Goal: Task Accomplishment & Management: Complete application form

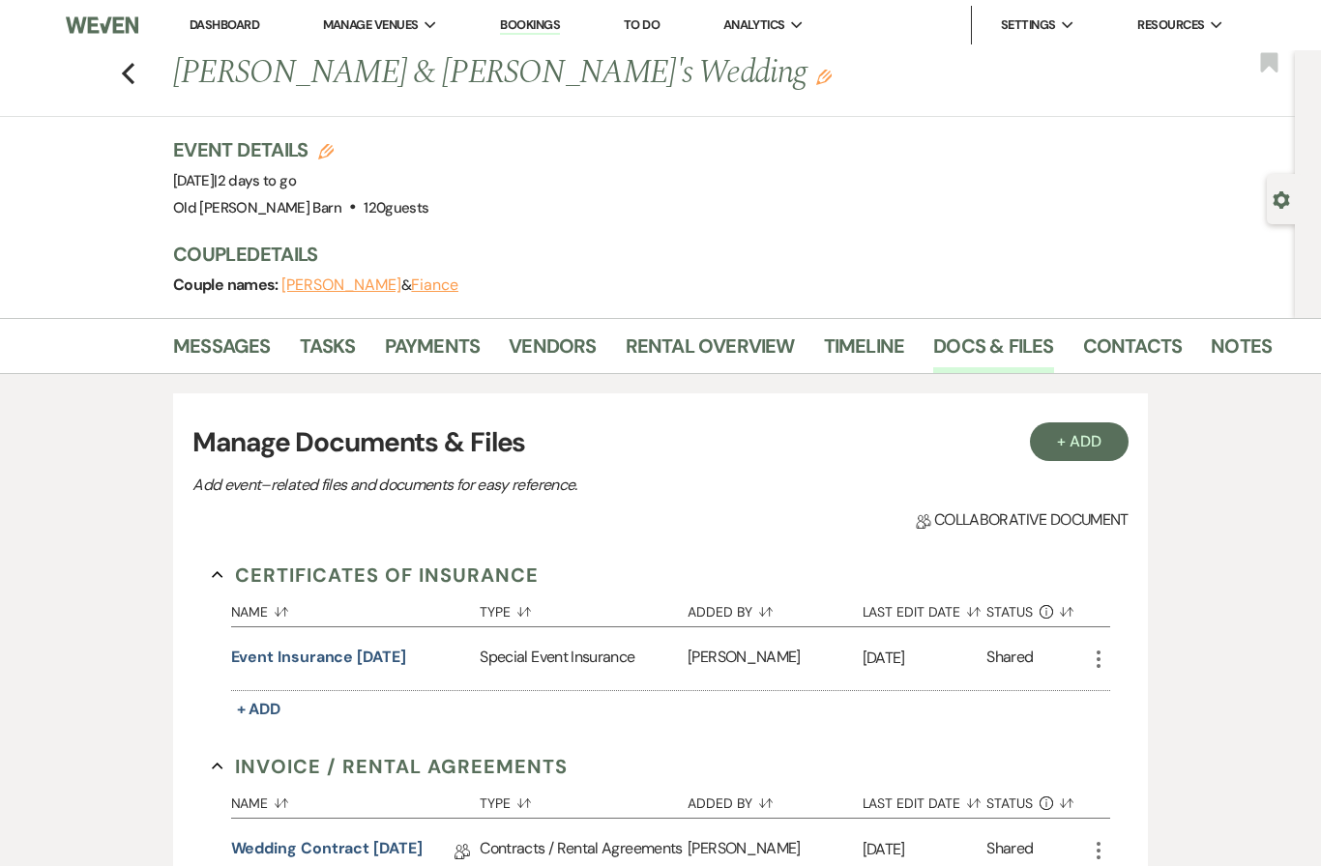
click at [134, 73] on icon "Previous" at bounding box center [128, 73] width 15 height 23
click at [133, 59] on button "Previous" at bounding box center [128, 71] width 15 height 27
click at [252, 335] on link "Messages" at bounding box center [222, 352] width 98 height 43
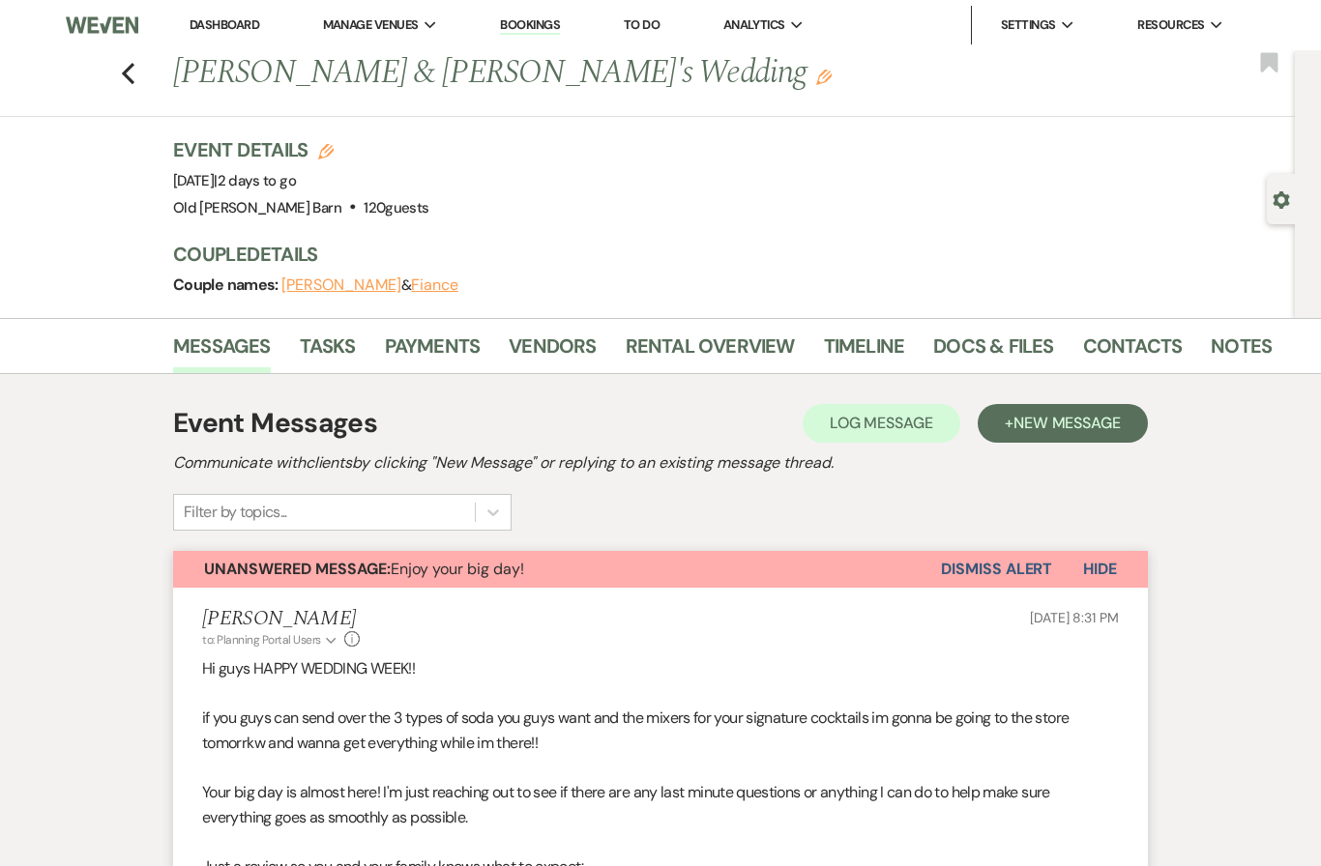
click at [346, 348] on link "Tasks" at bounding box center [328, 352] width 56 height 43
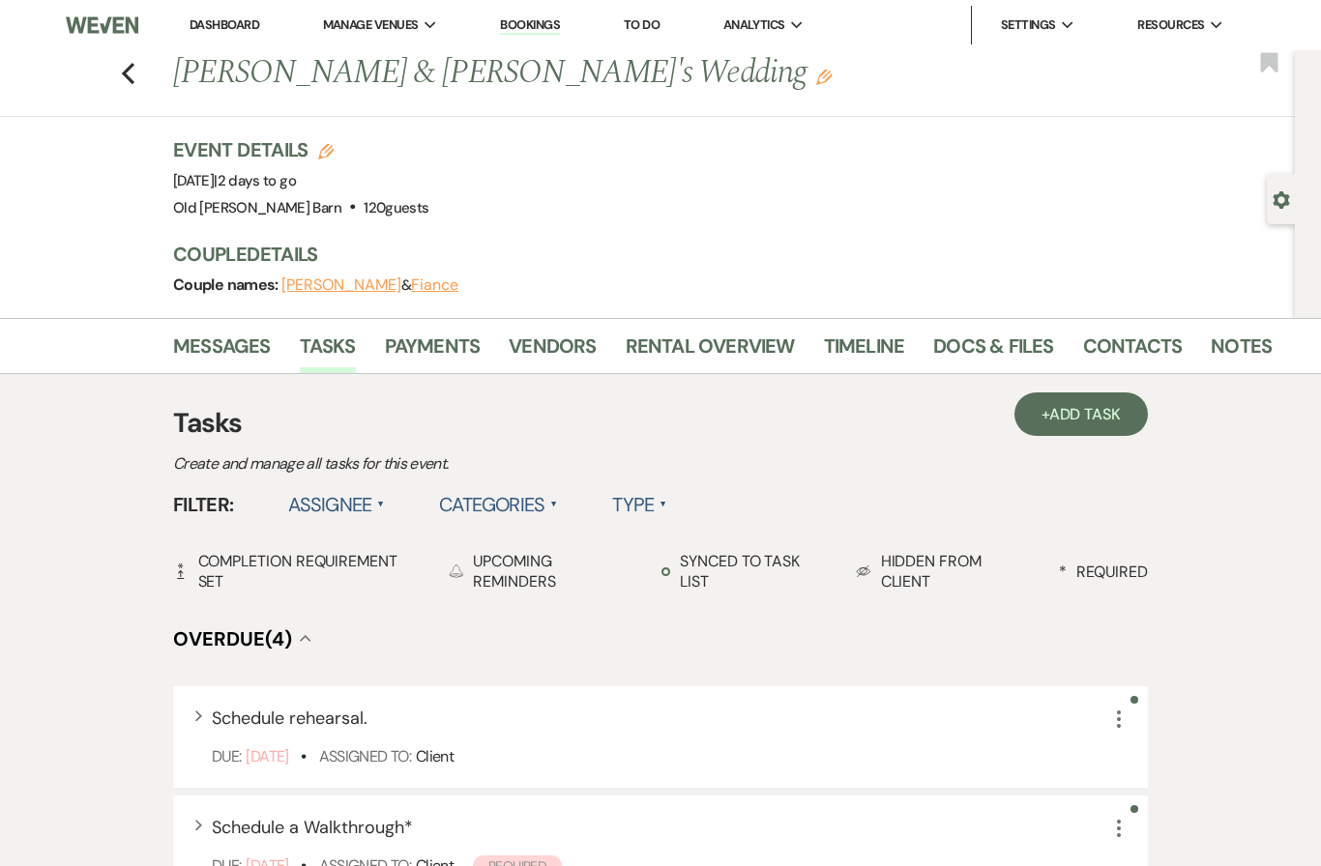
click at [127, 74] on use "button" at bounding box center [128, 73] width 13 height 21
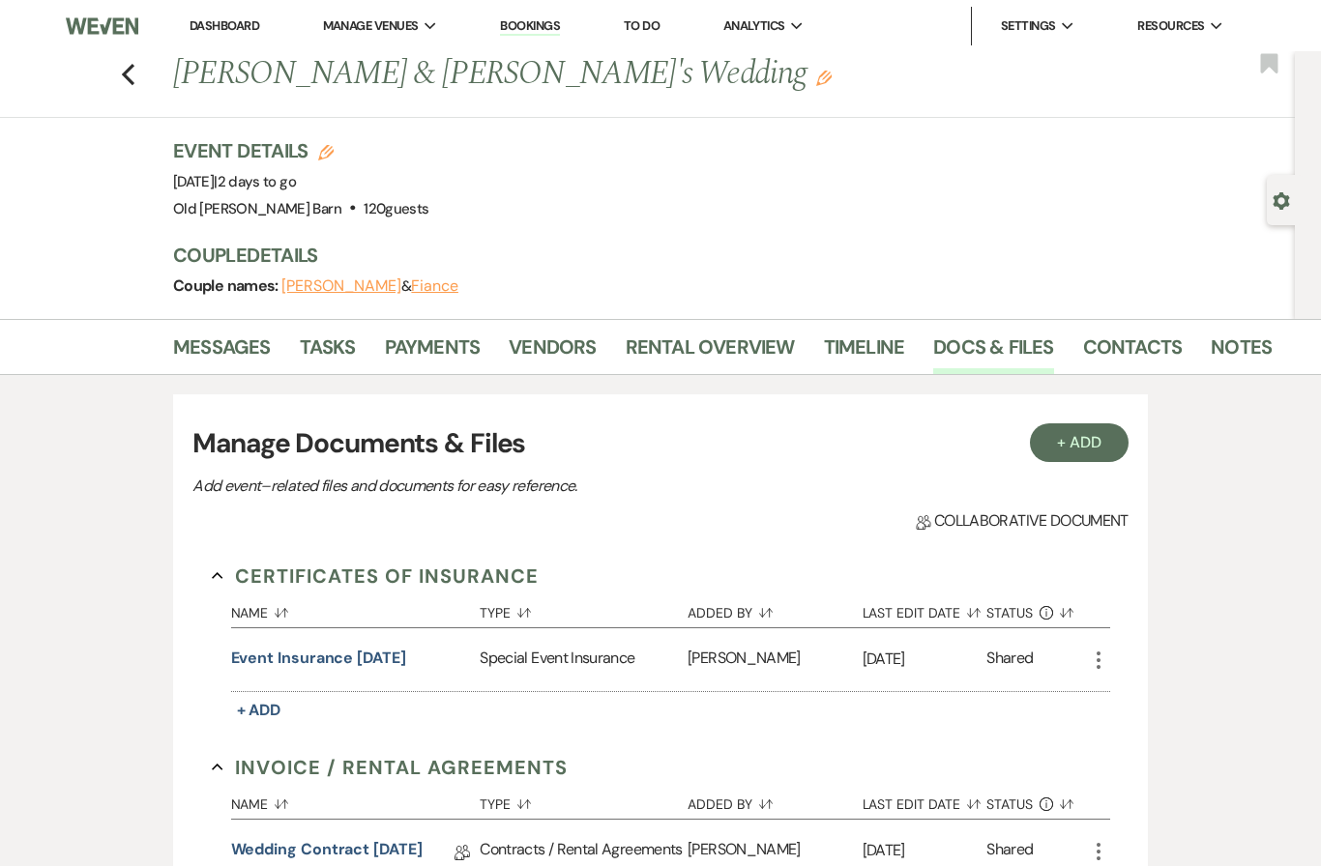
scroll to position [6, 0]
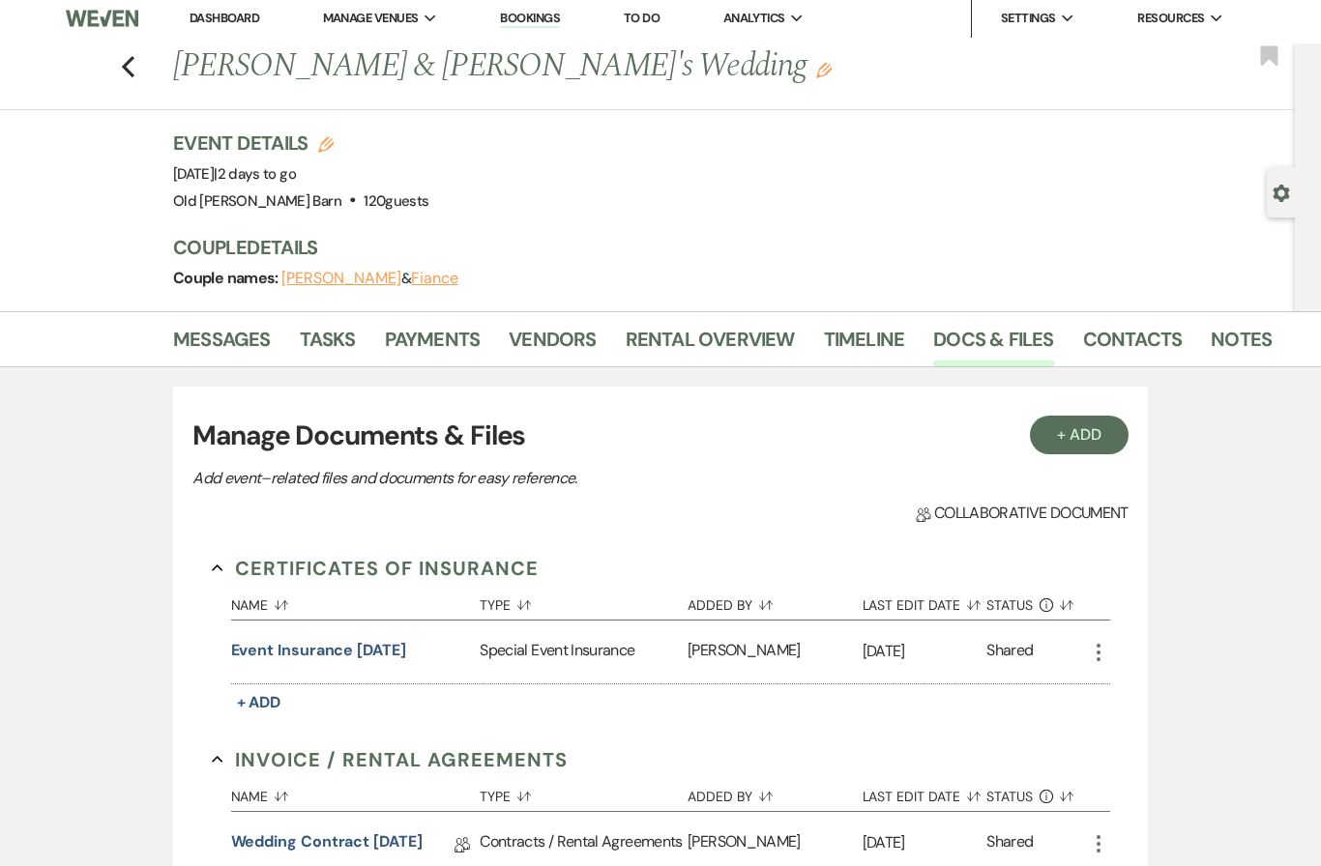
click at [128, 67] on icon "Previous" at bounding box center [128, 67] width 15 height 23
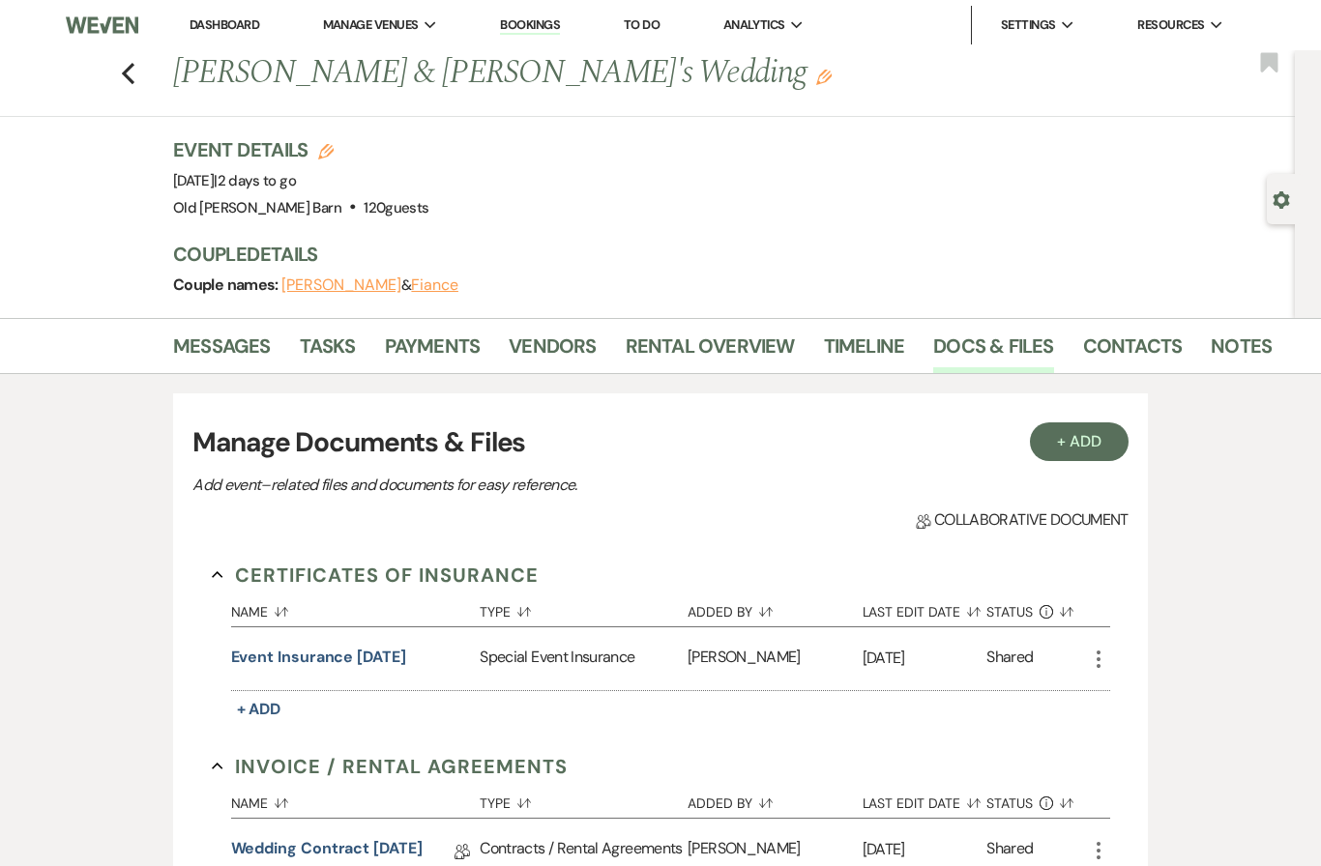
click at [724, 340] on link "Rental Overview" at bounding box center [709, 352] width 169 height 43
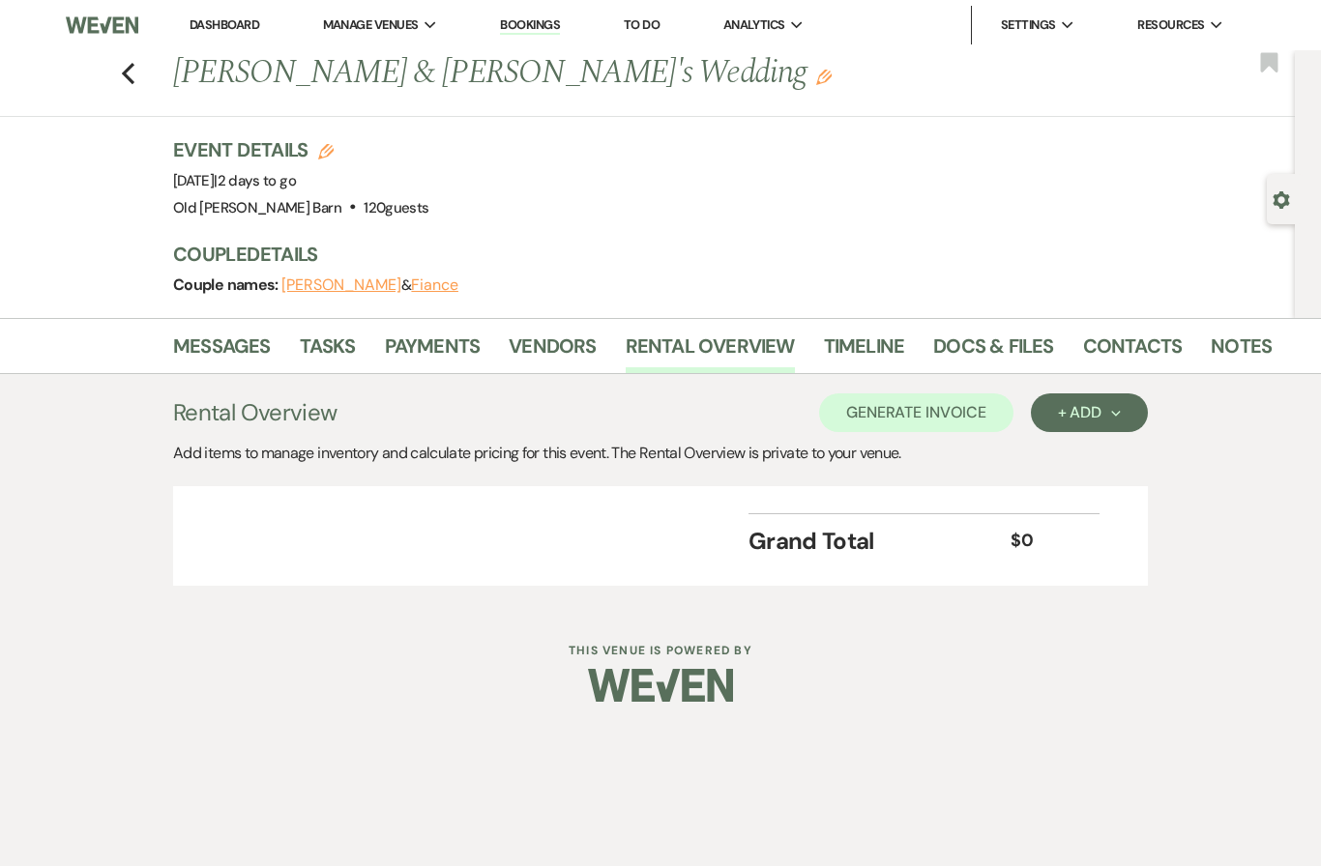
click at [993, 346] on link "Docs & Files" at bounding box center [993, 352] width 120 height 43
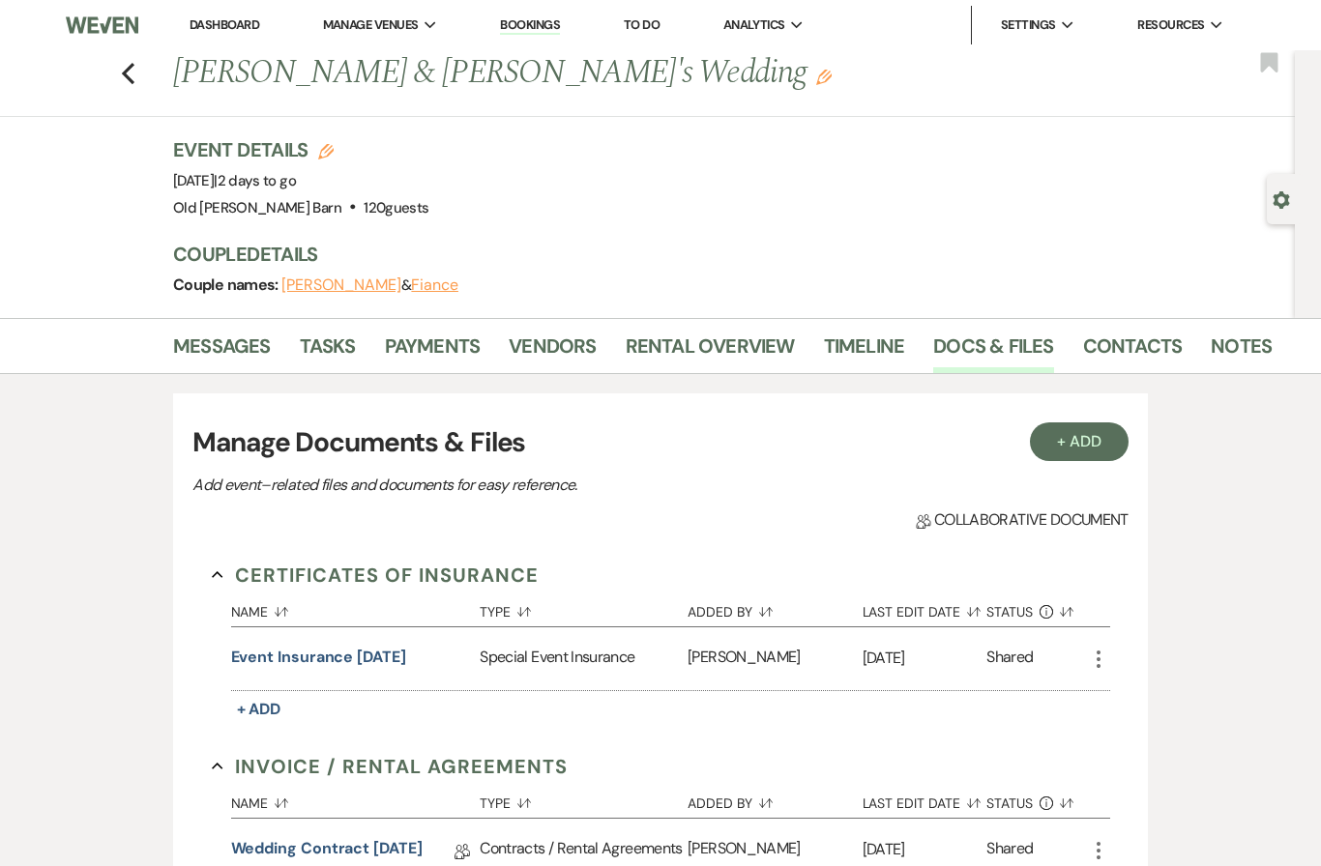
click at [1102, 348] on link "Contacts" at bounding box center [1133, 352] width 100 height 43
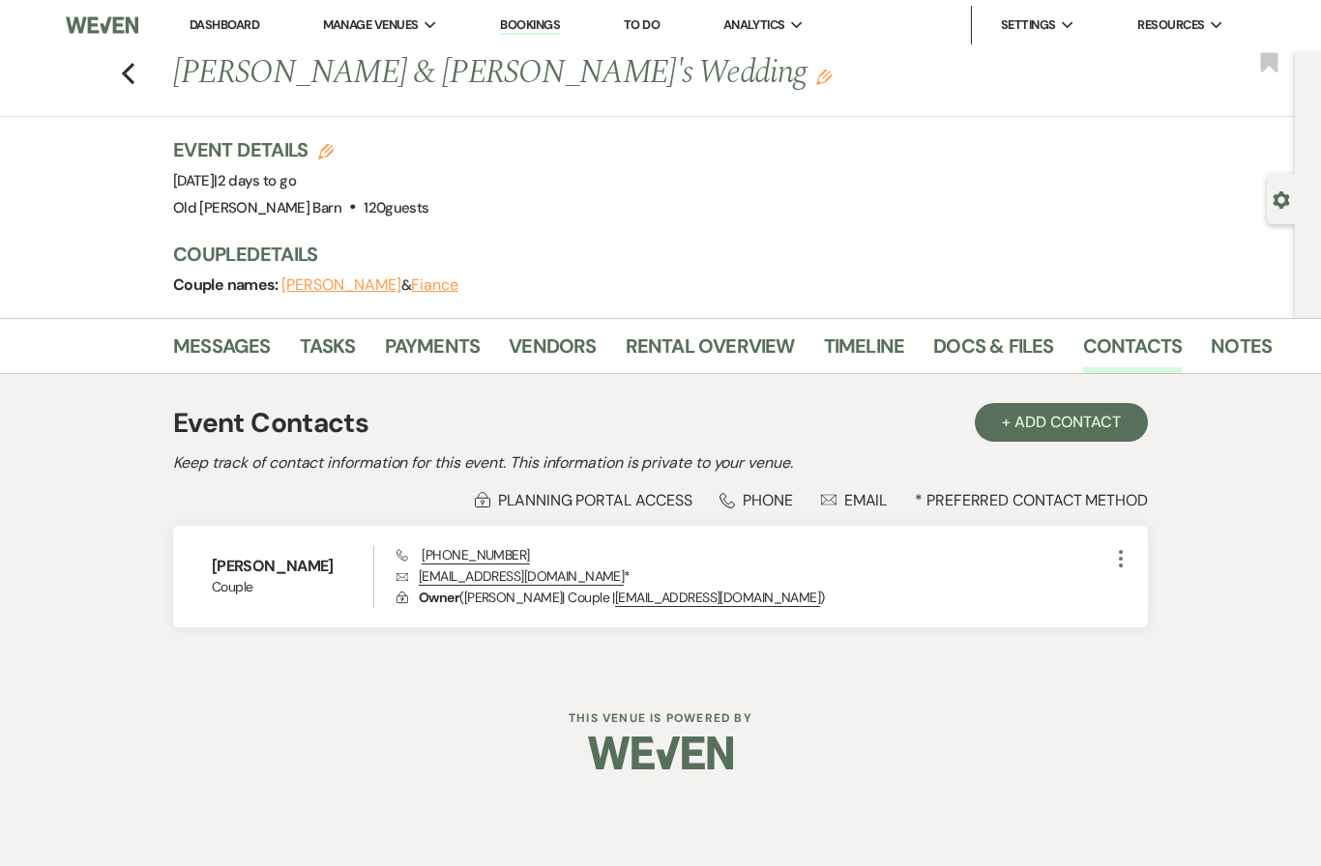
click at [133, 83] on icon "Previous" at bounding box center [128, 73] width 15 height 23
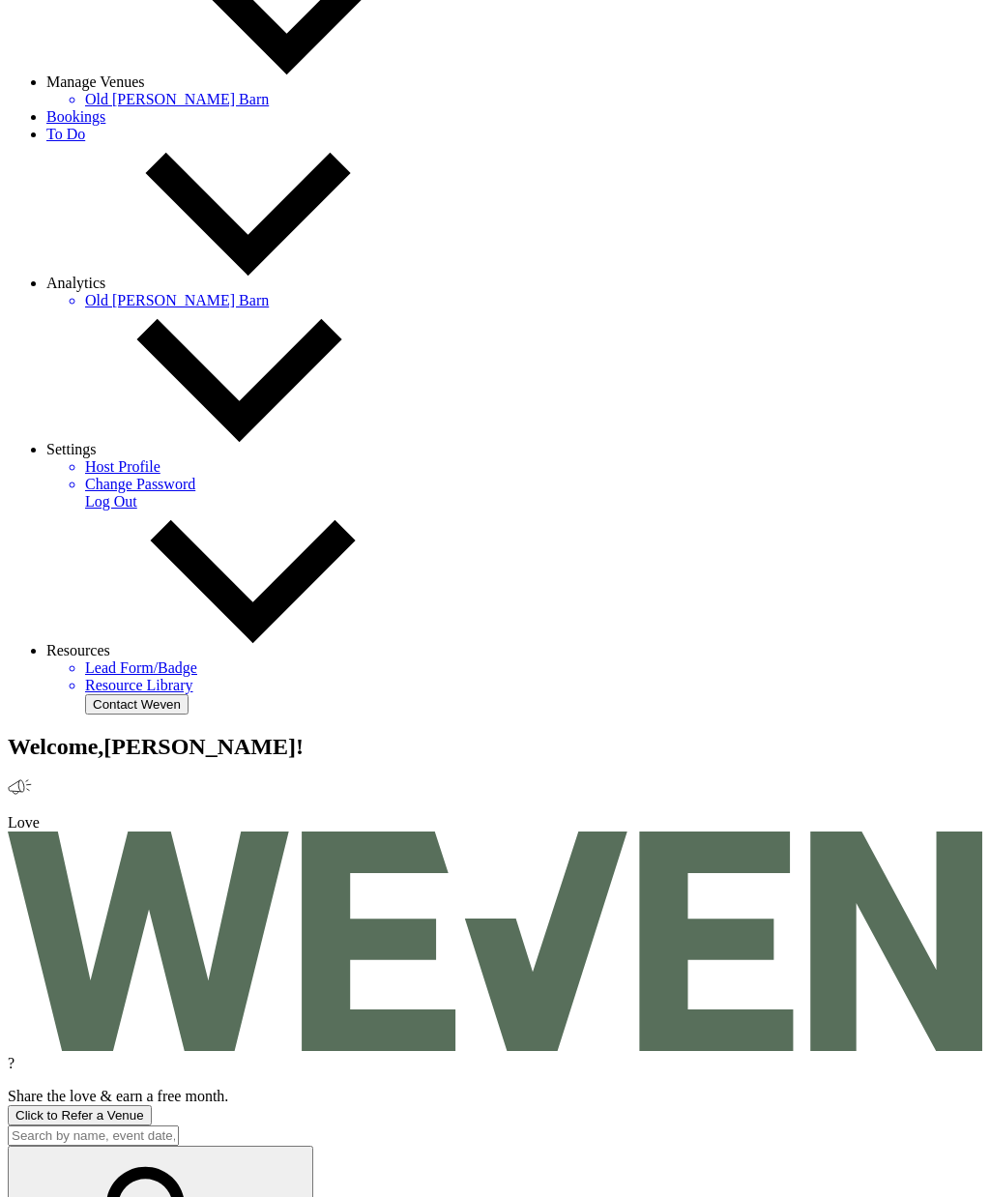
scroll to position [342, 0]
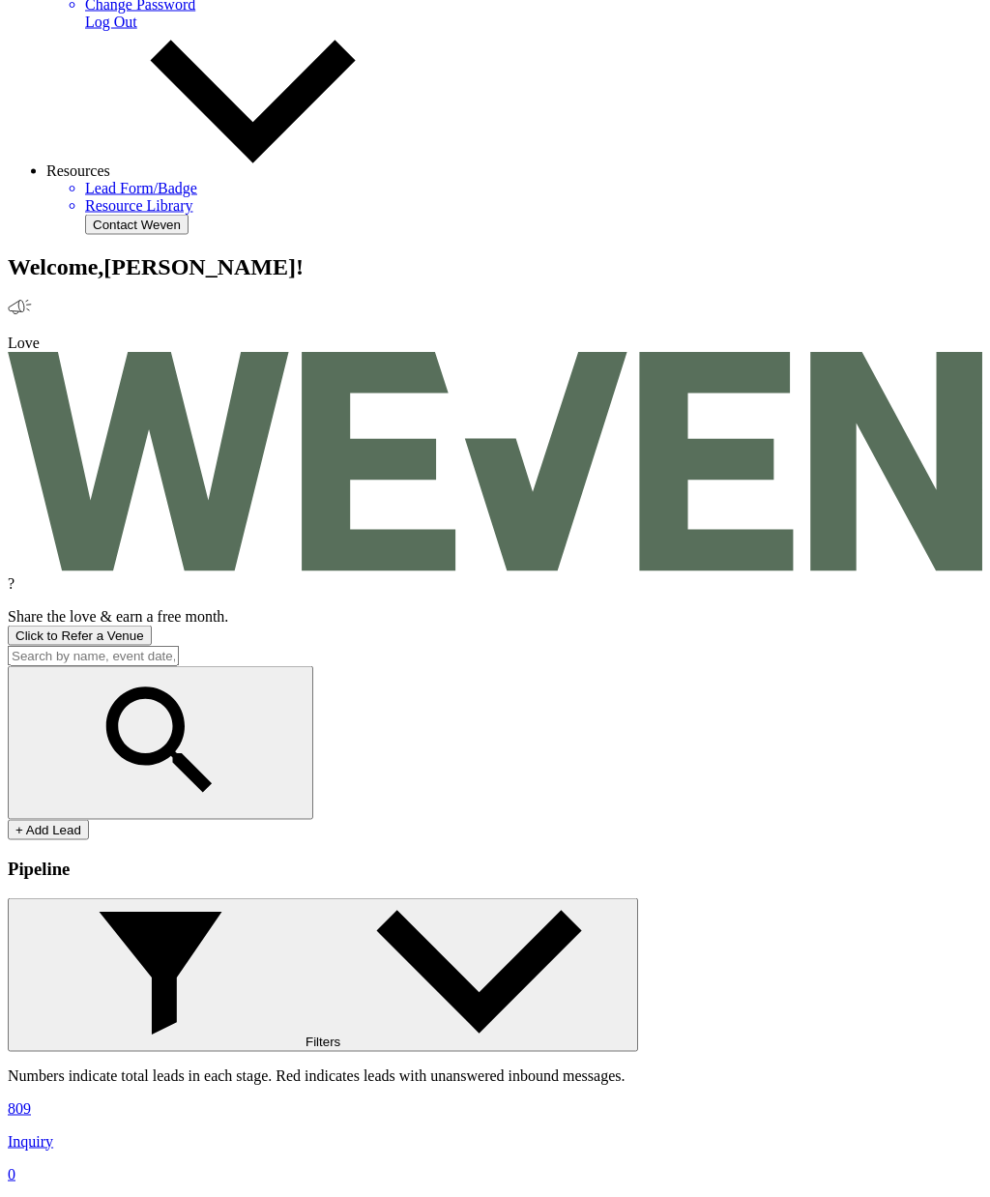
scroll to position [820, 0]
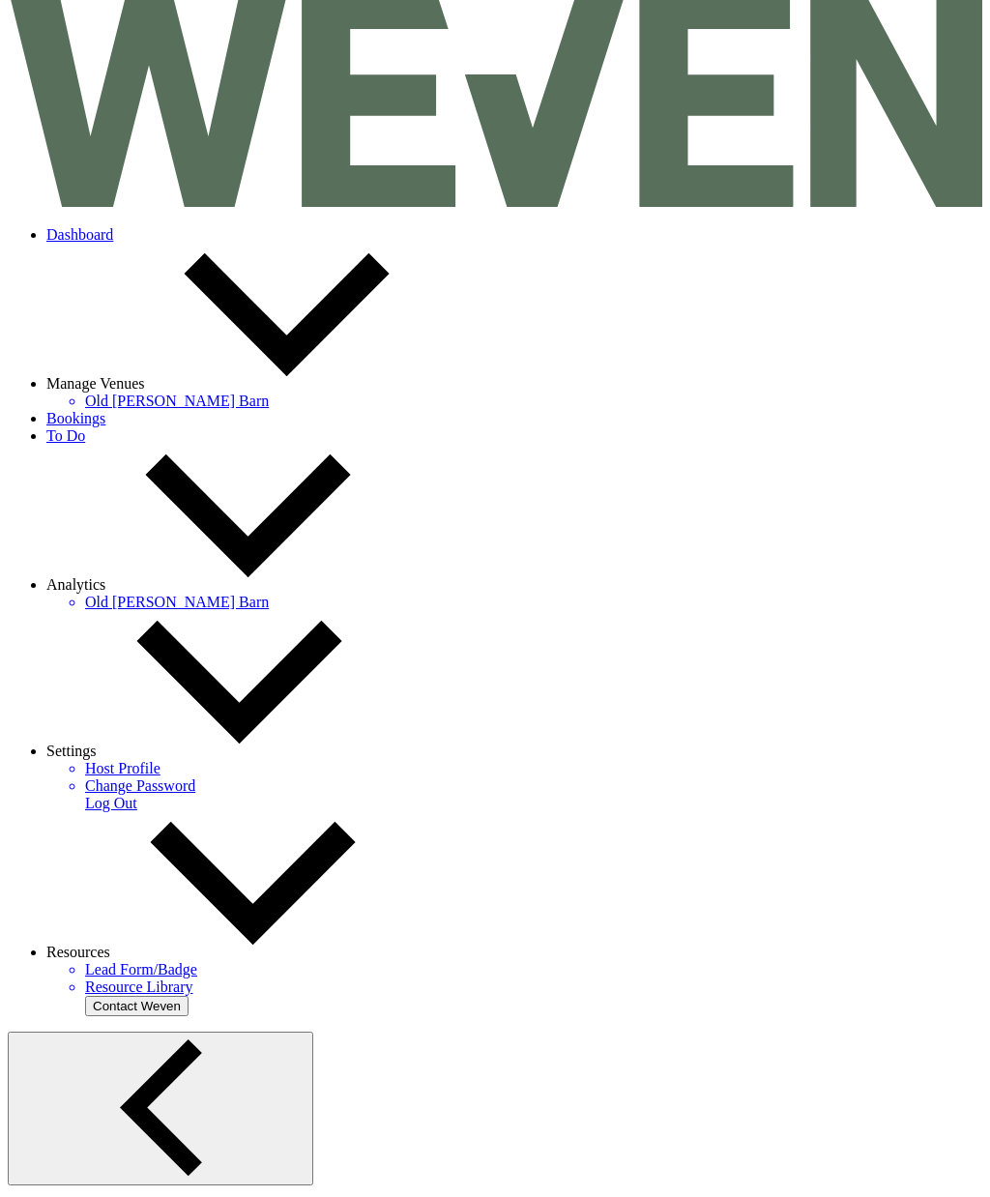
scroll to position [58, 0]
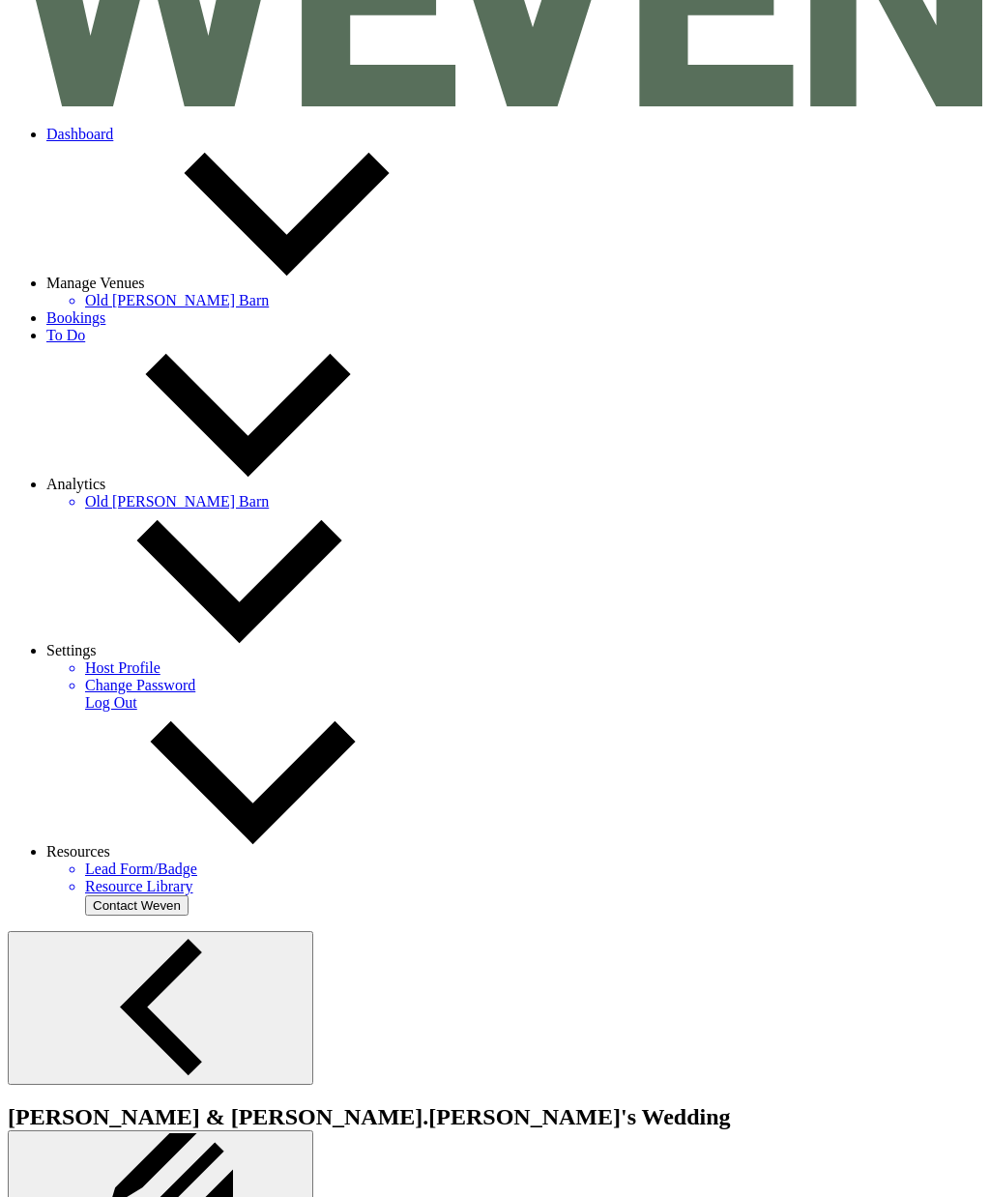
checkbox input "true"
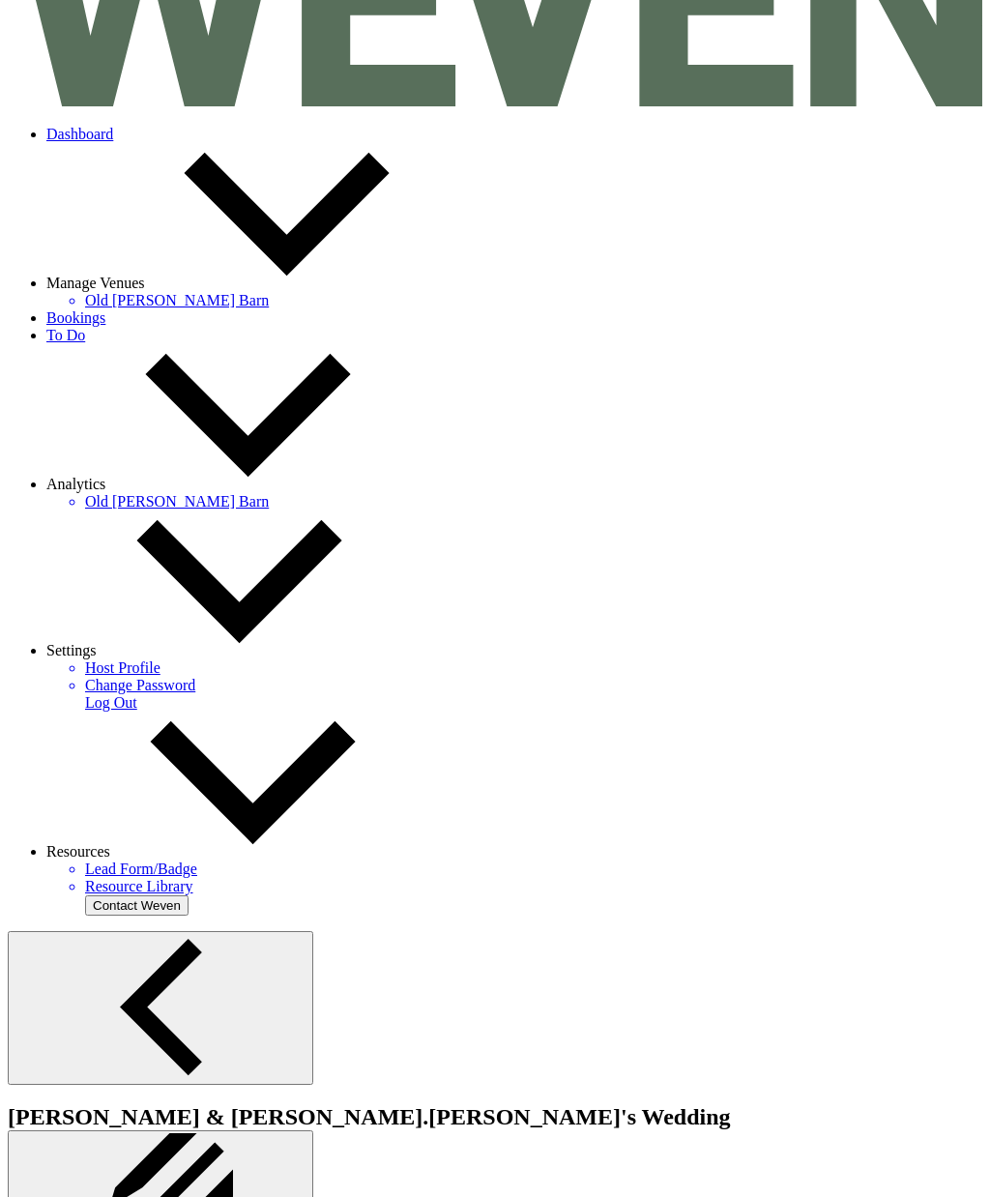
scroll to position [1085, 0]
select select "1338"
type input "Time to start planning!"
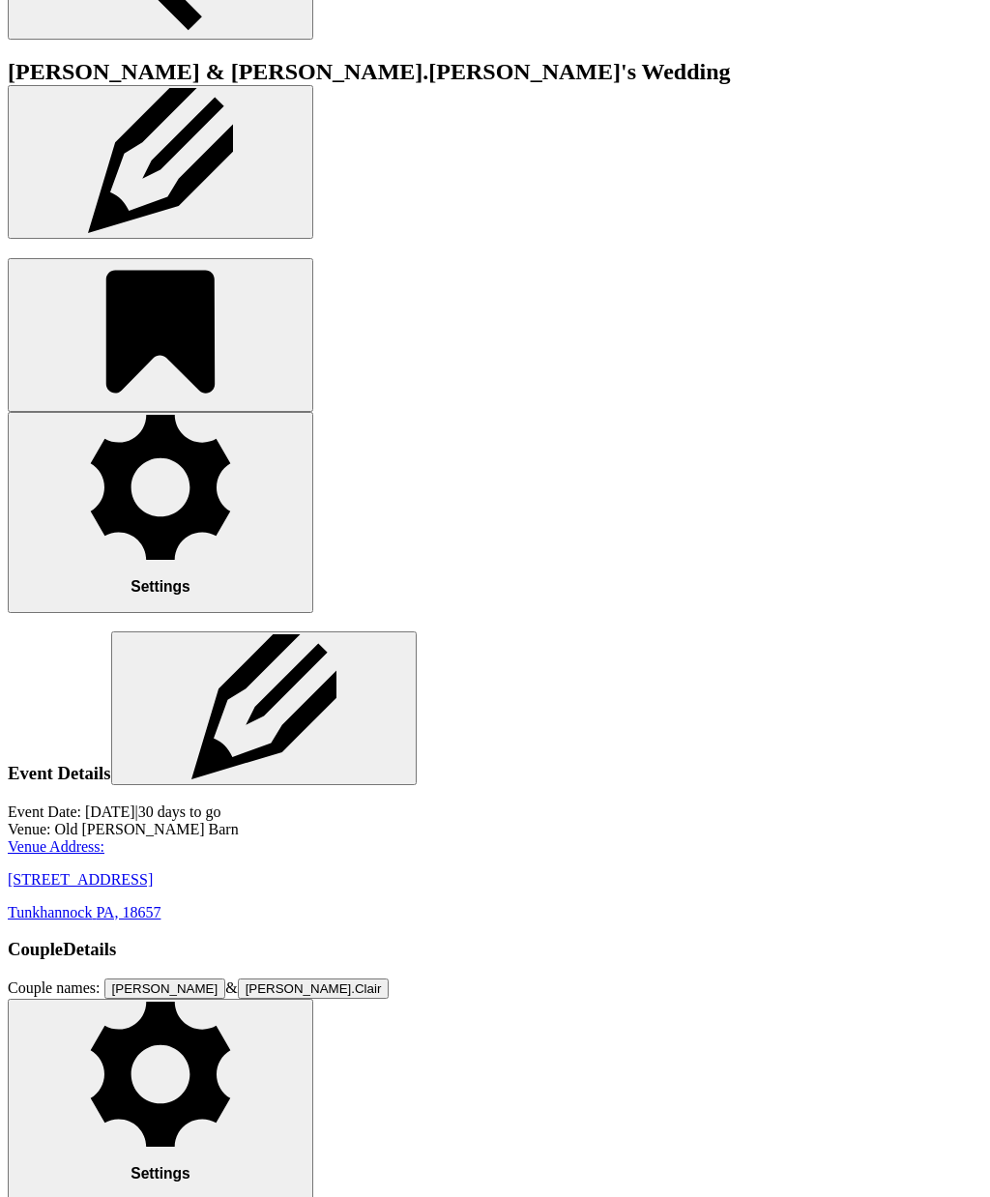
scroll to position [1186, 0]
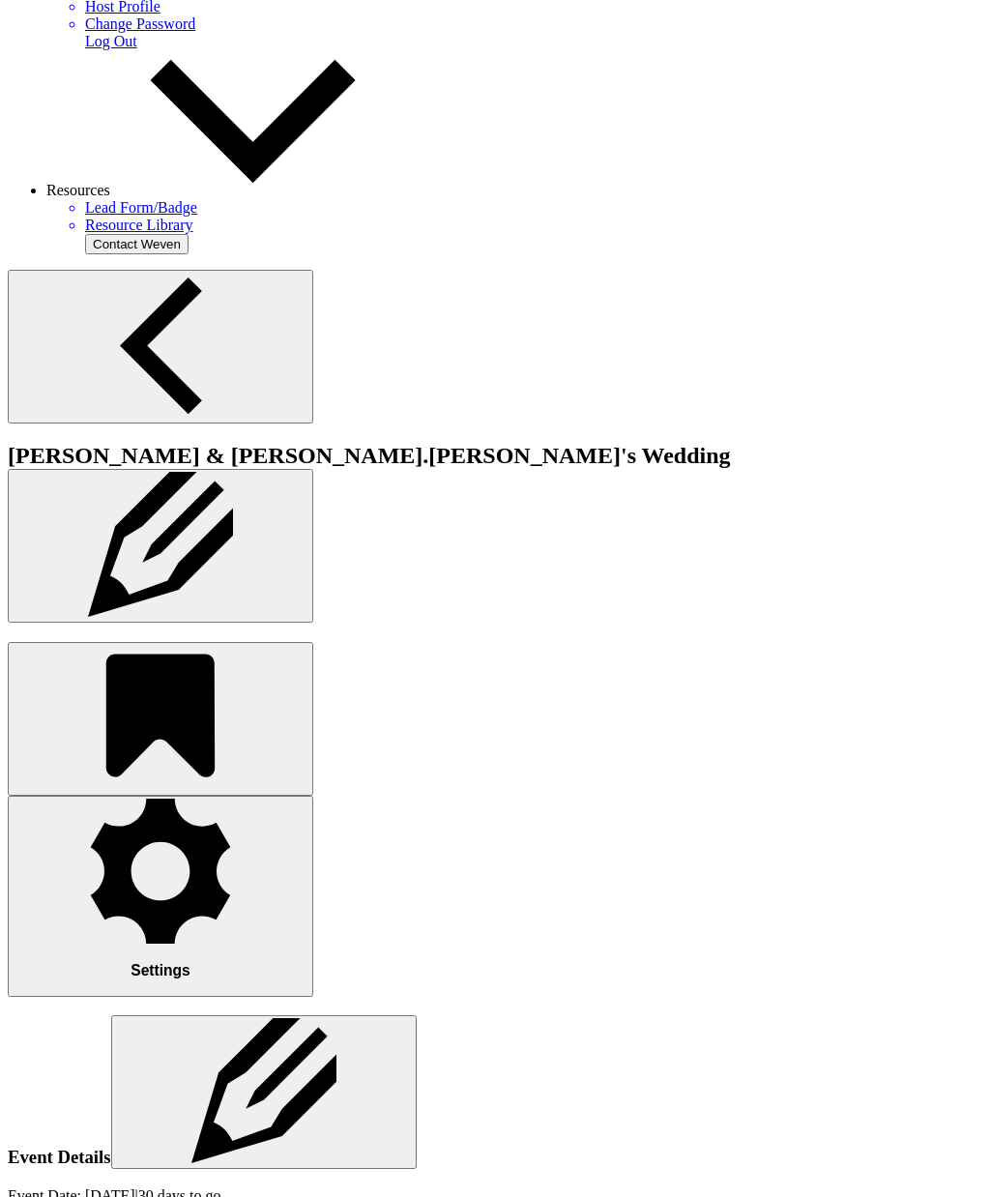
scroll to position [798, 0]
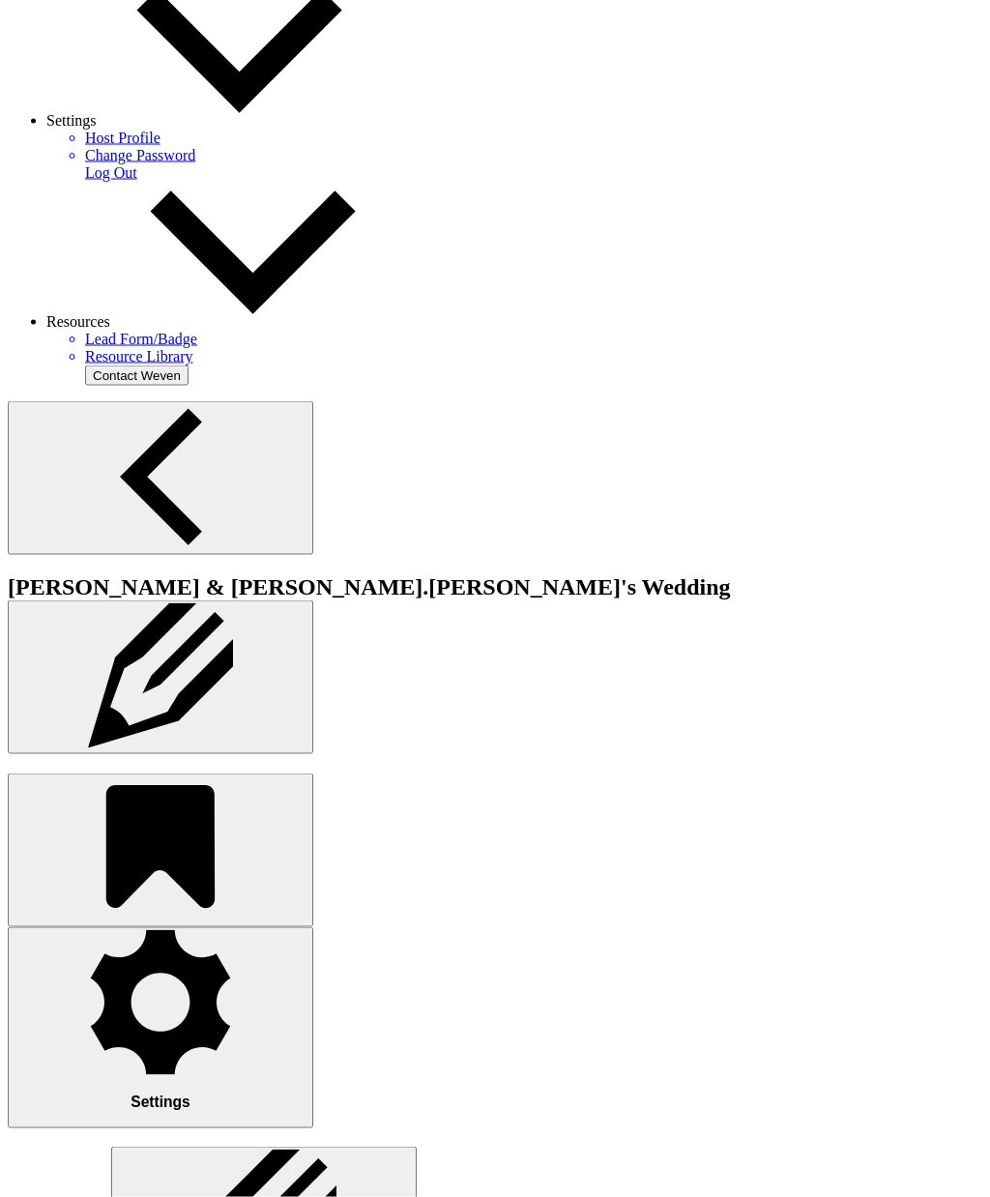
scroll to position [673, 0]
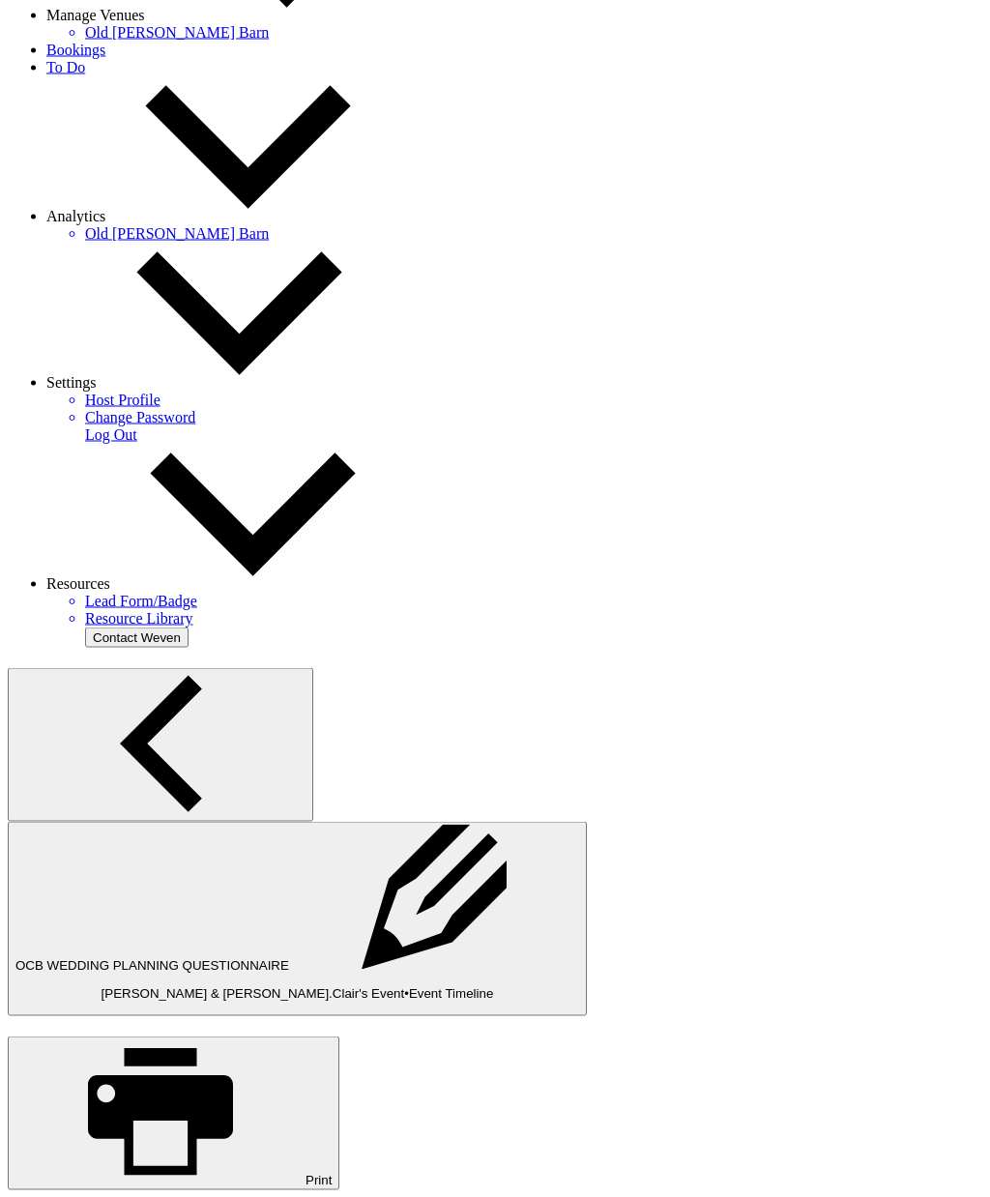
scroll to position [409, 0]
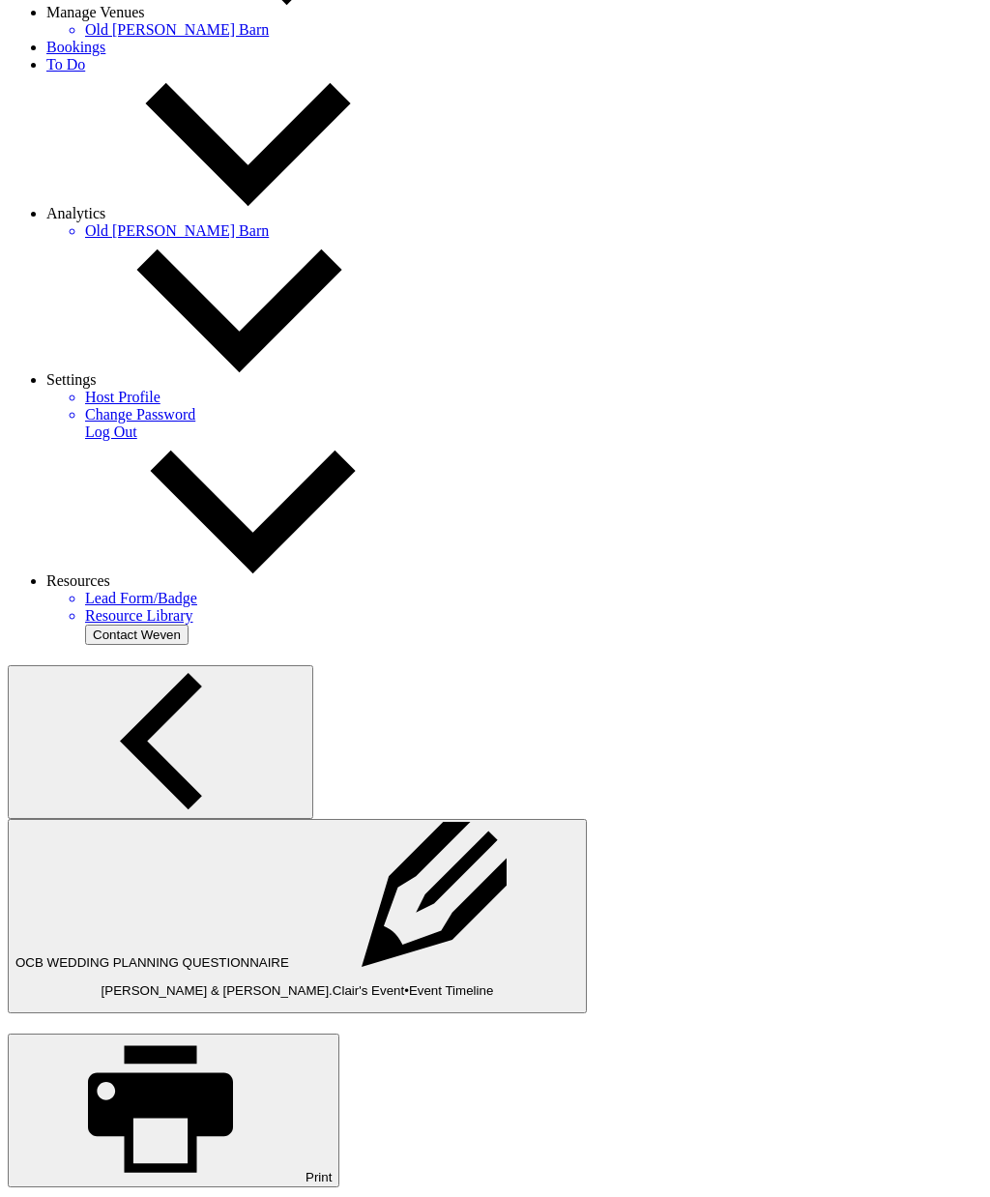
type textarea "104 final count"
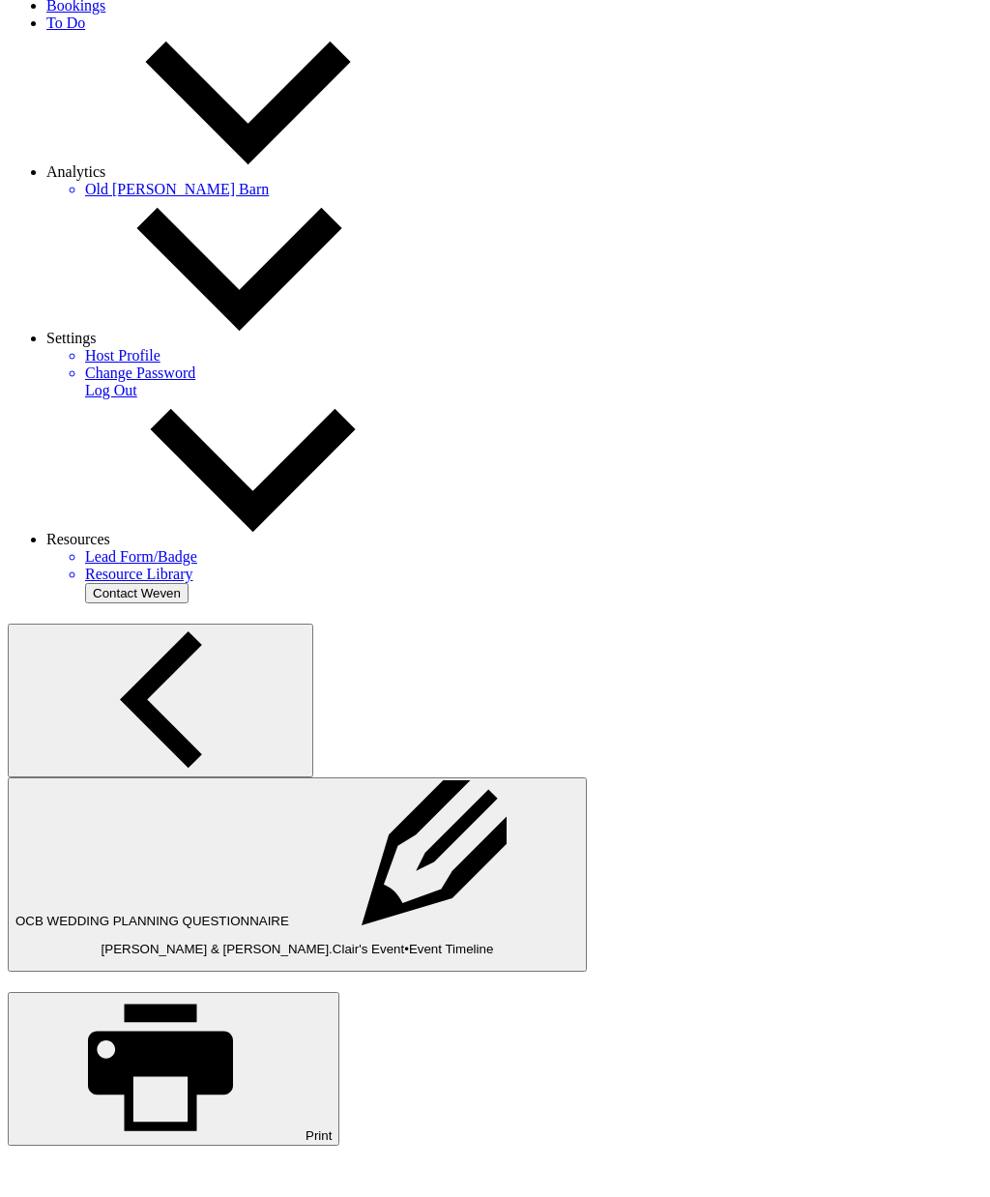
scroll to position [451, 0]
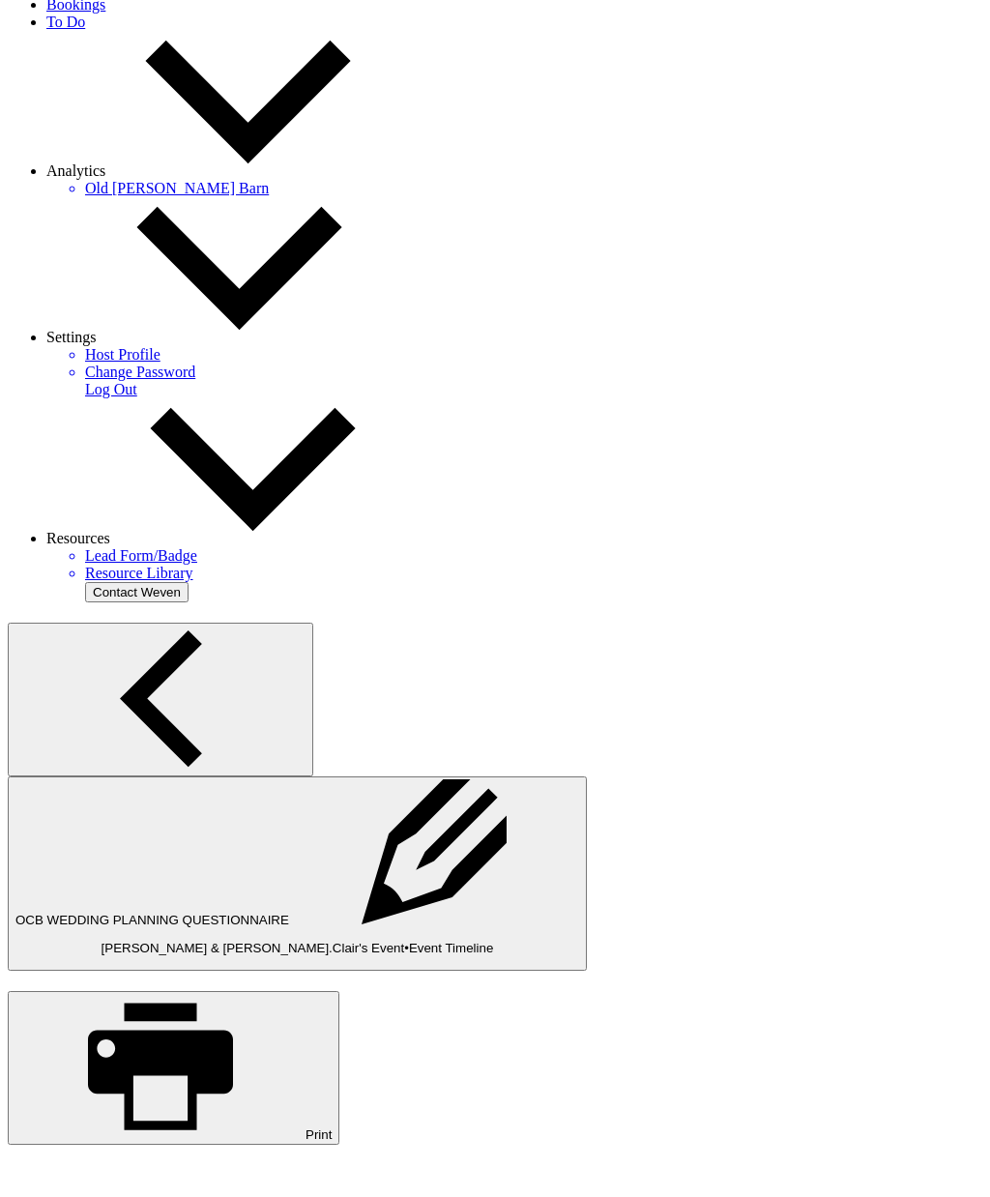
type textarea "C"
type textarea "Ruby"
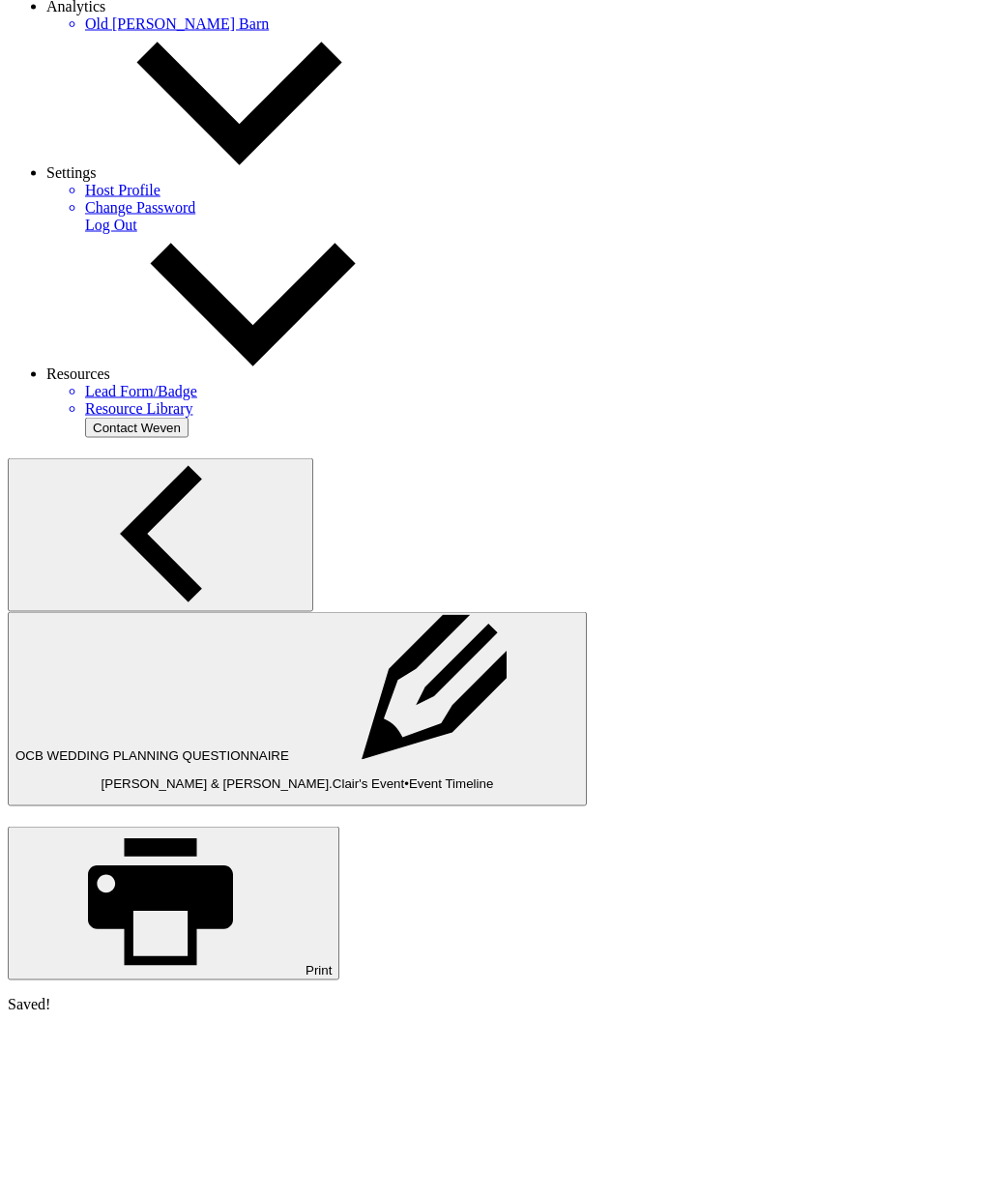
scroll to position [626, 0]
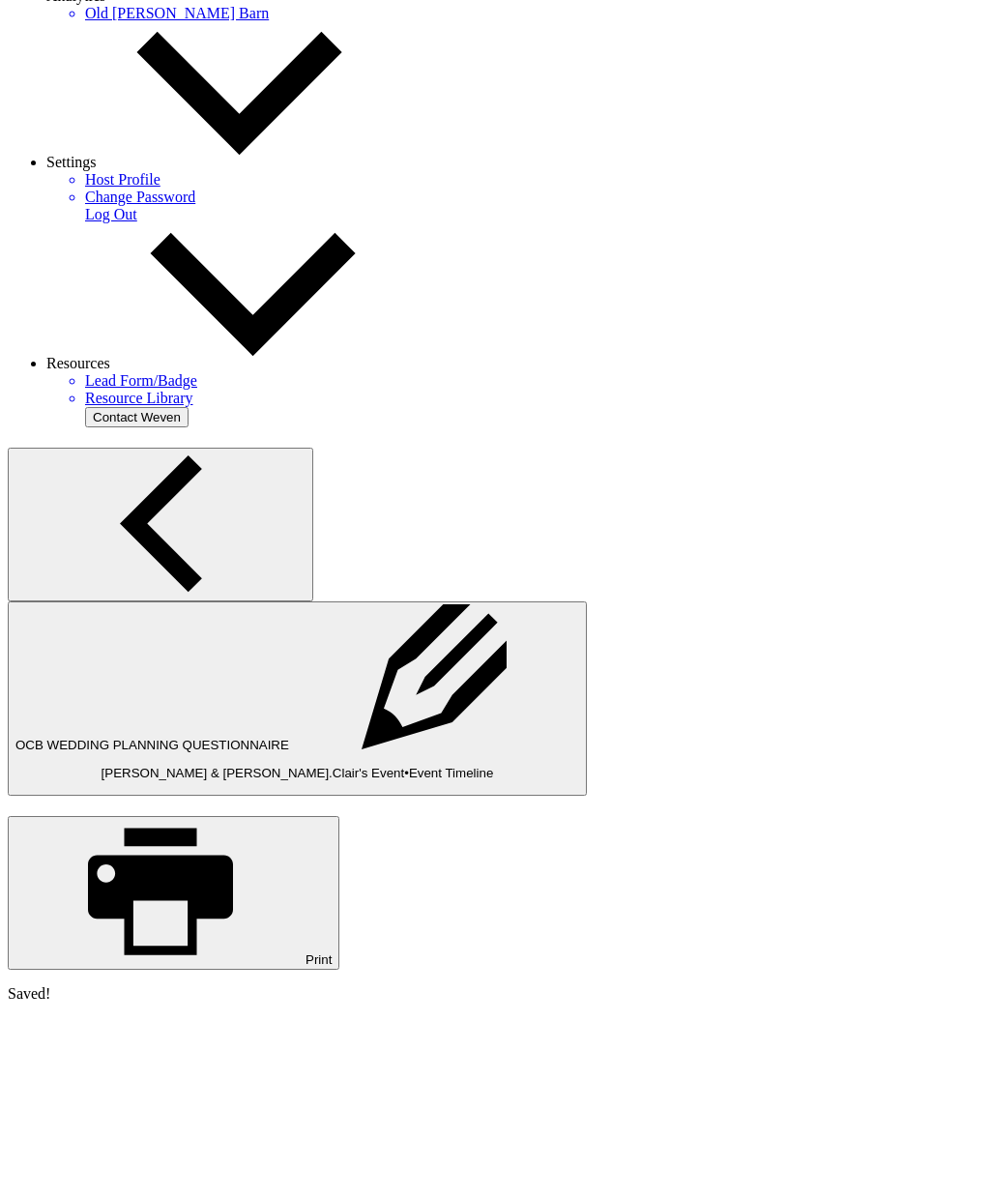
type textarea "C"
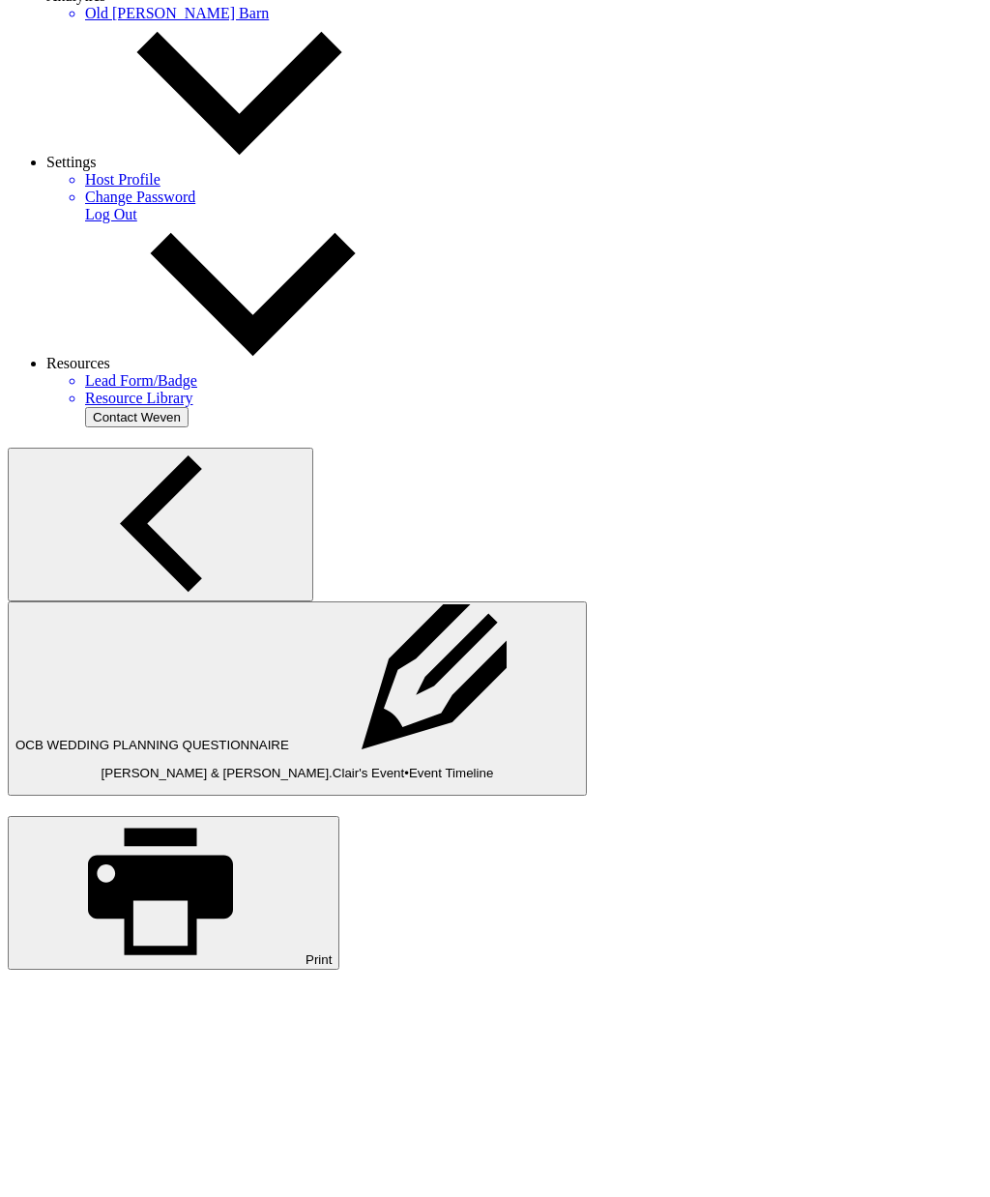
type textarea "Ruby"
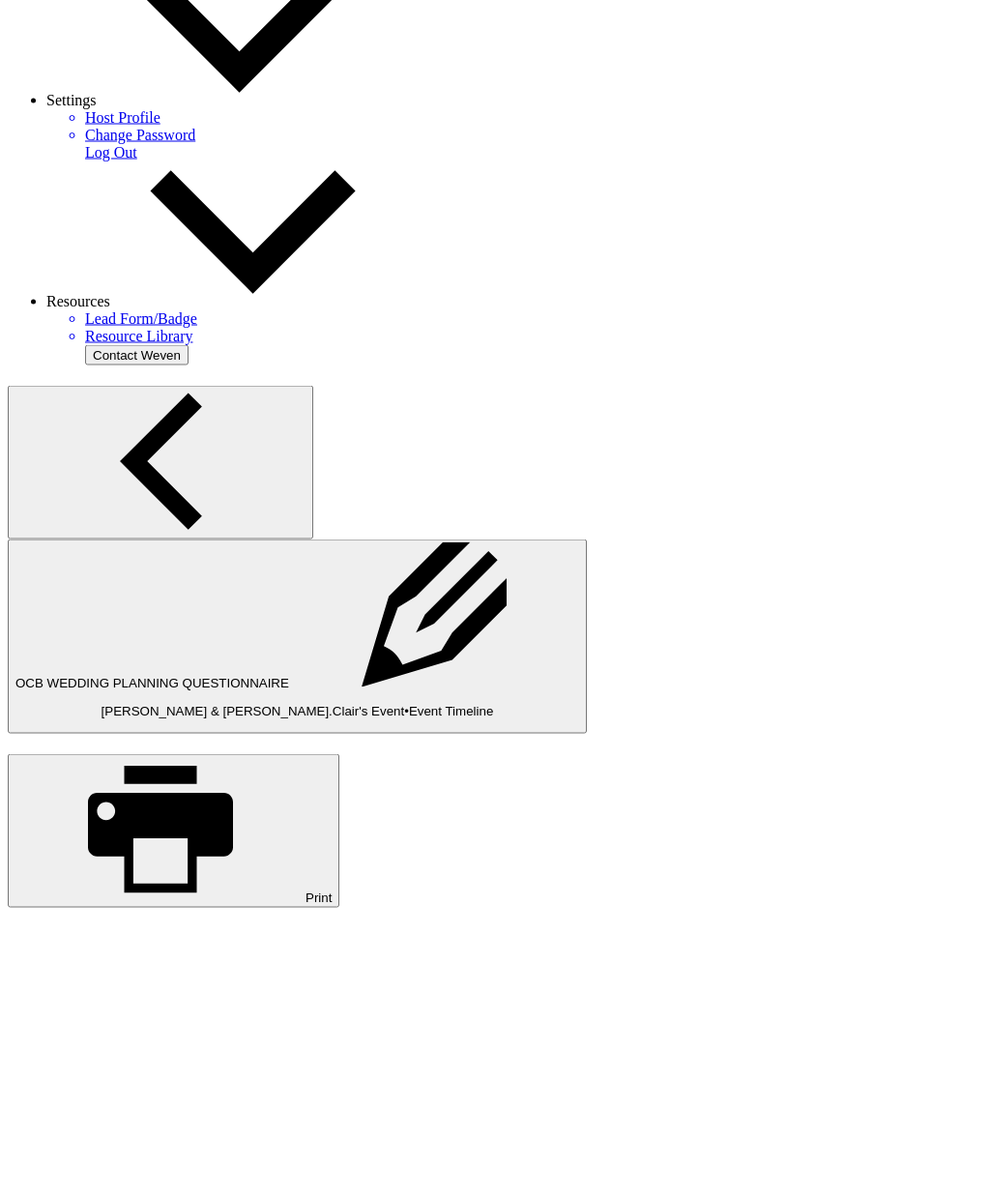
scroll to position [691, 0]
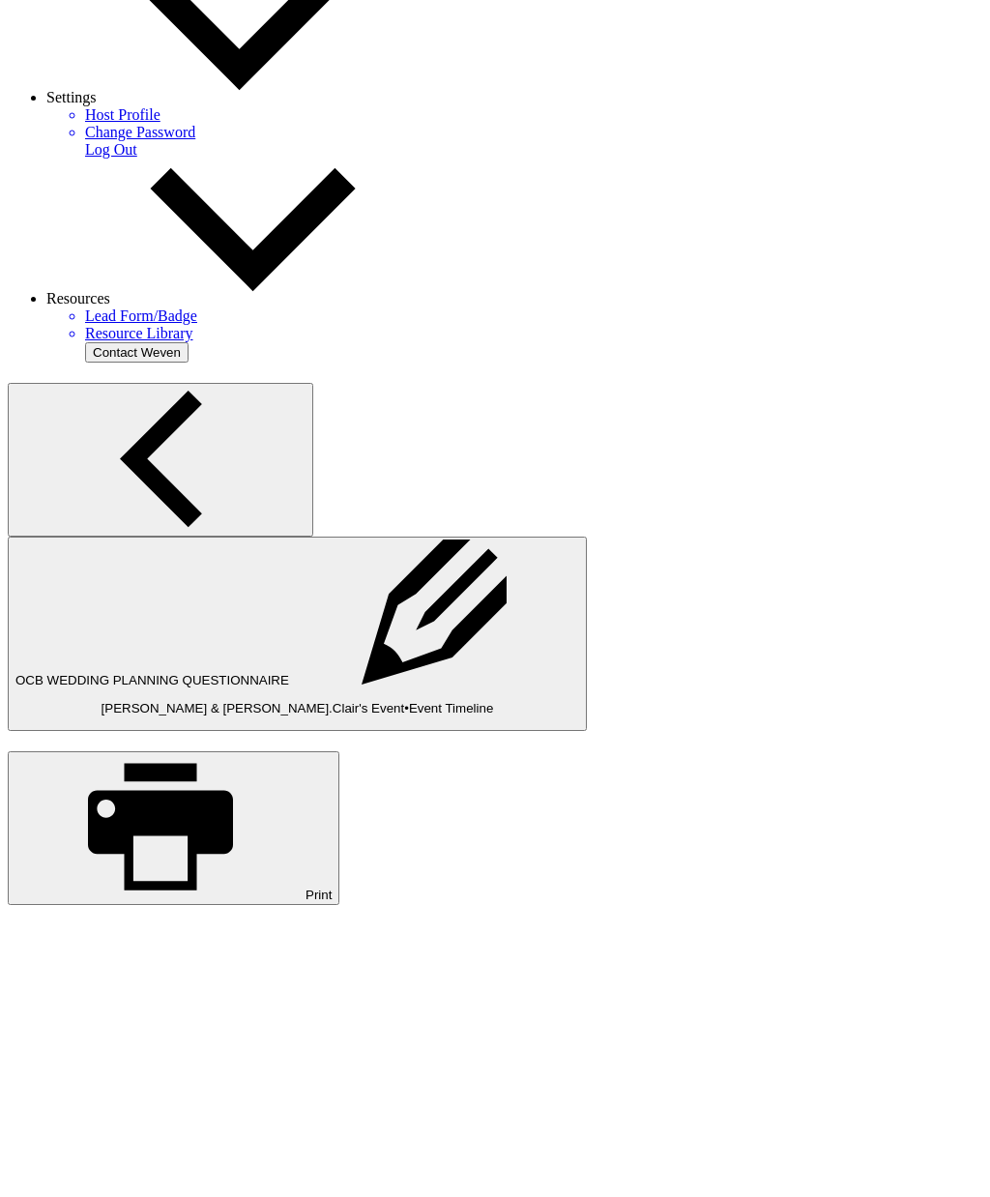
type textarea "Sweet heart for 4"
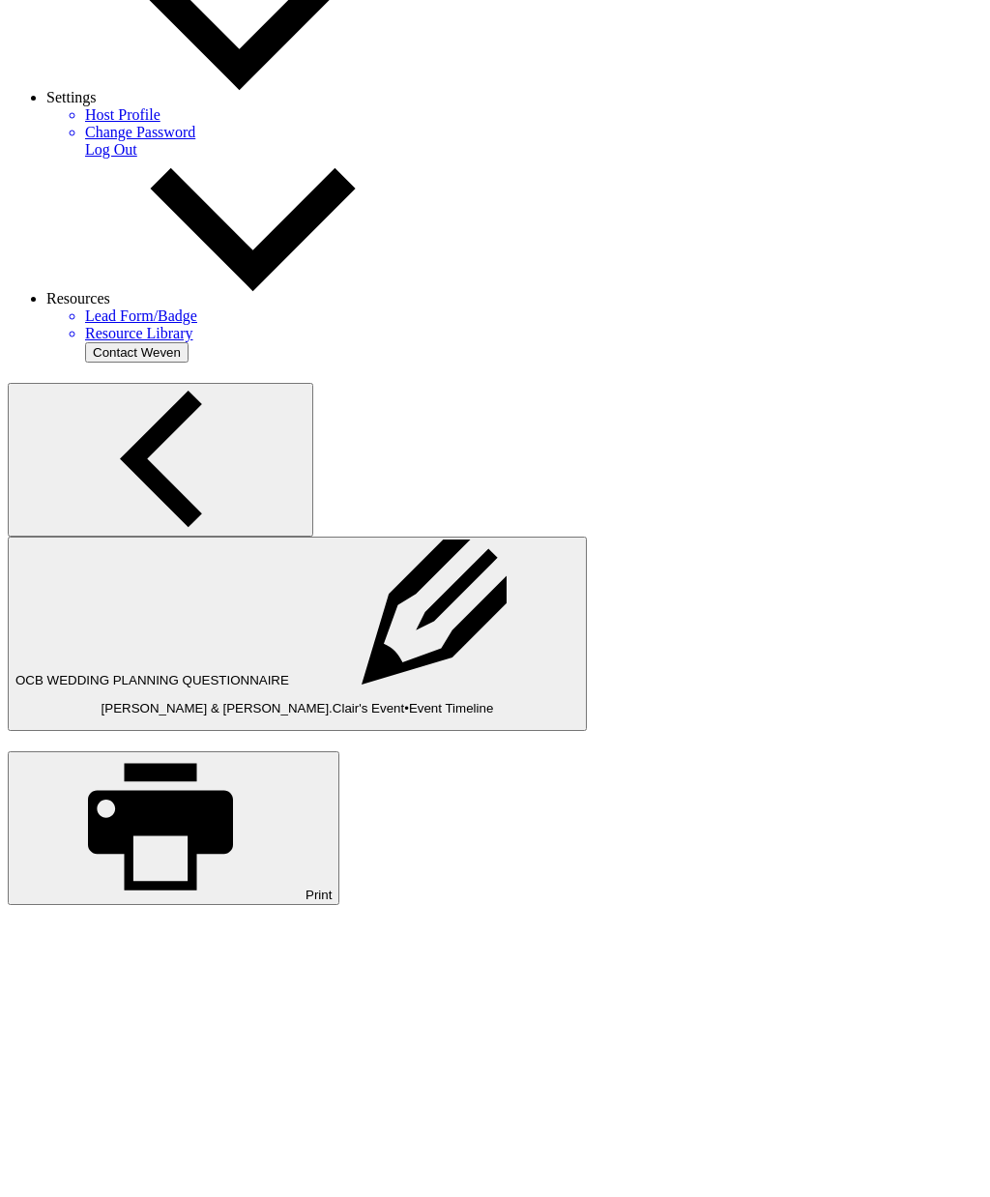
type textarea "I have picture"
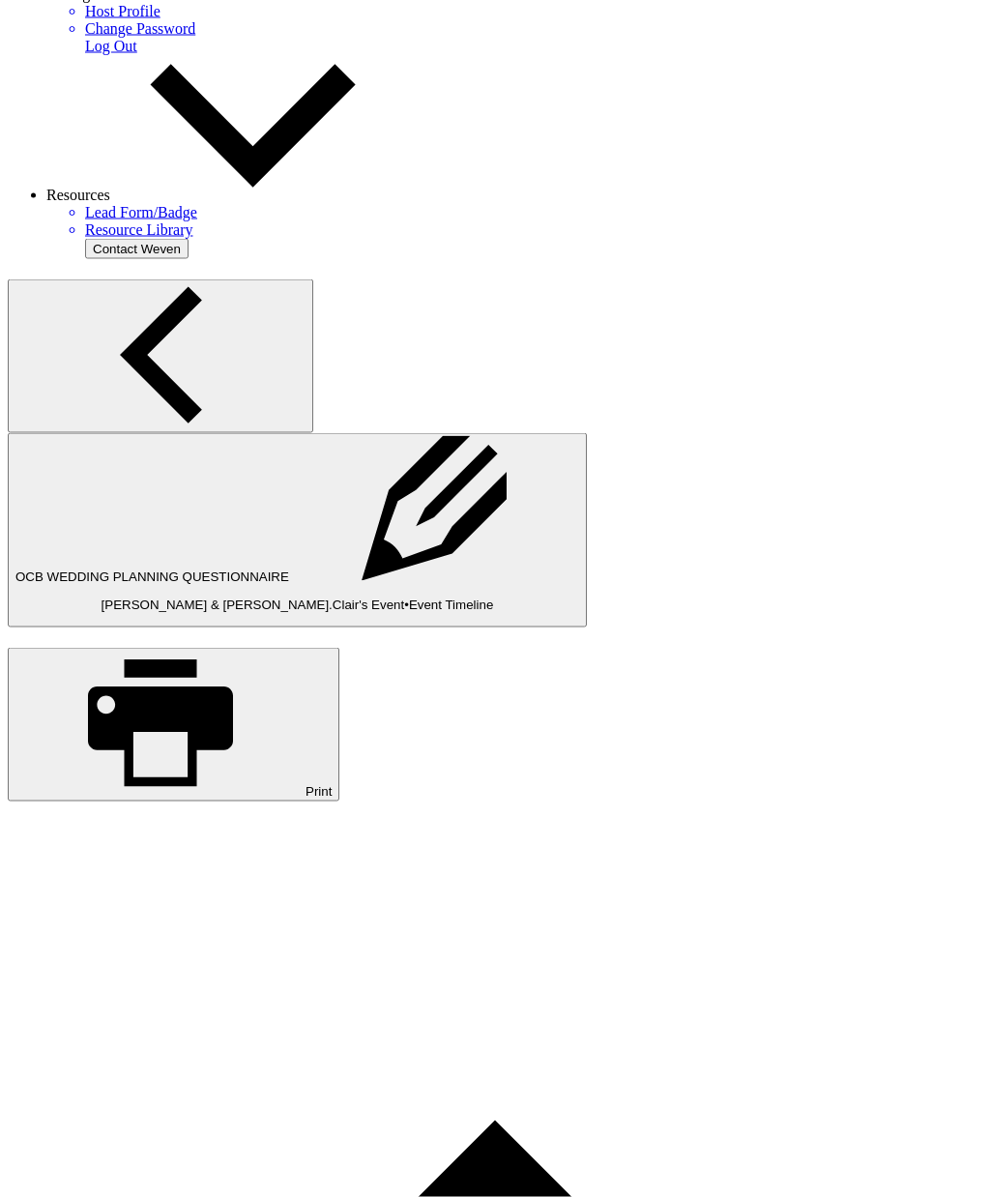
scroll to position [798, 0]
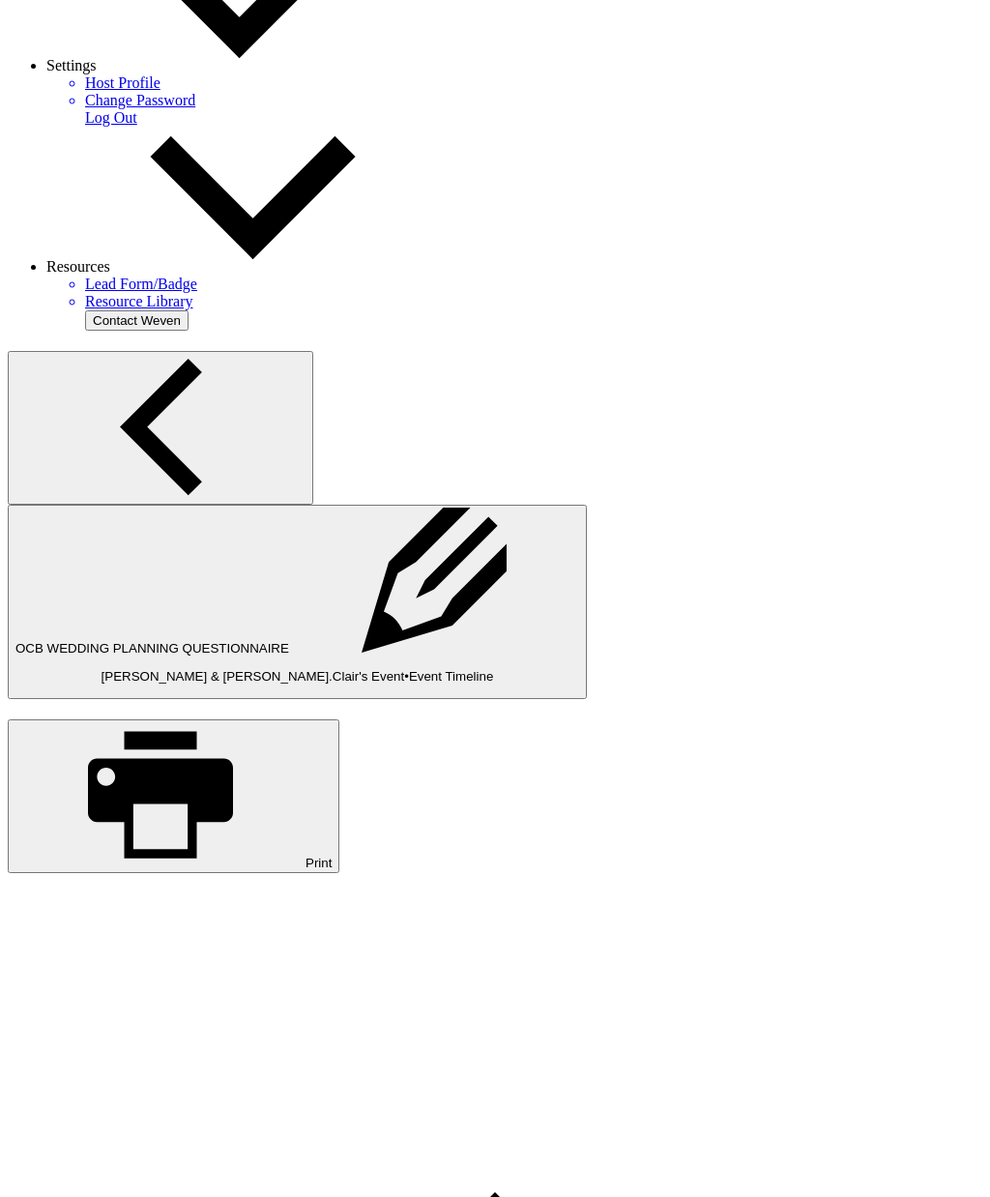
scroll to position [721, 0]
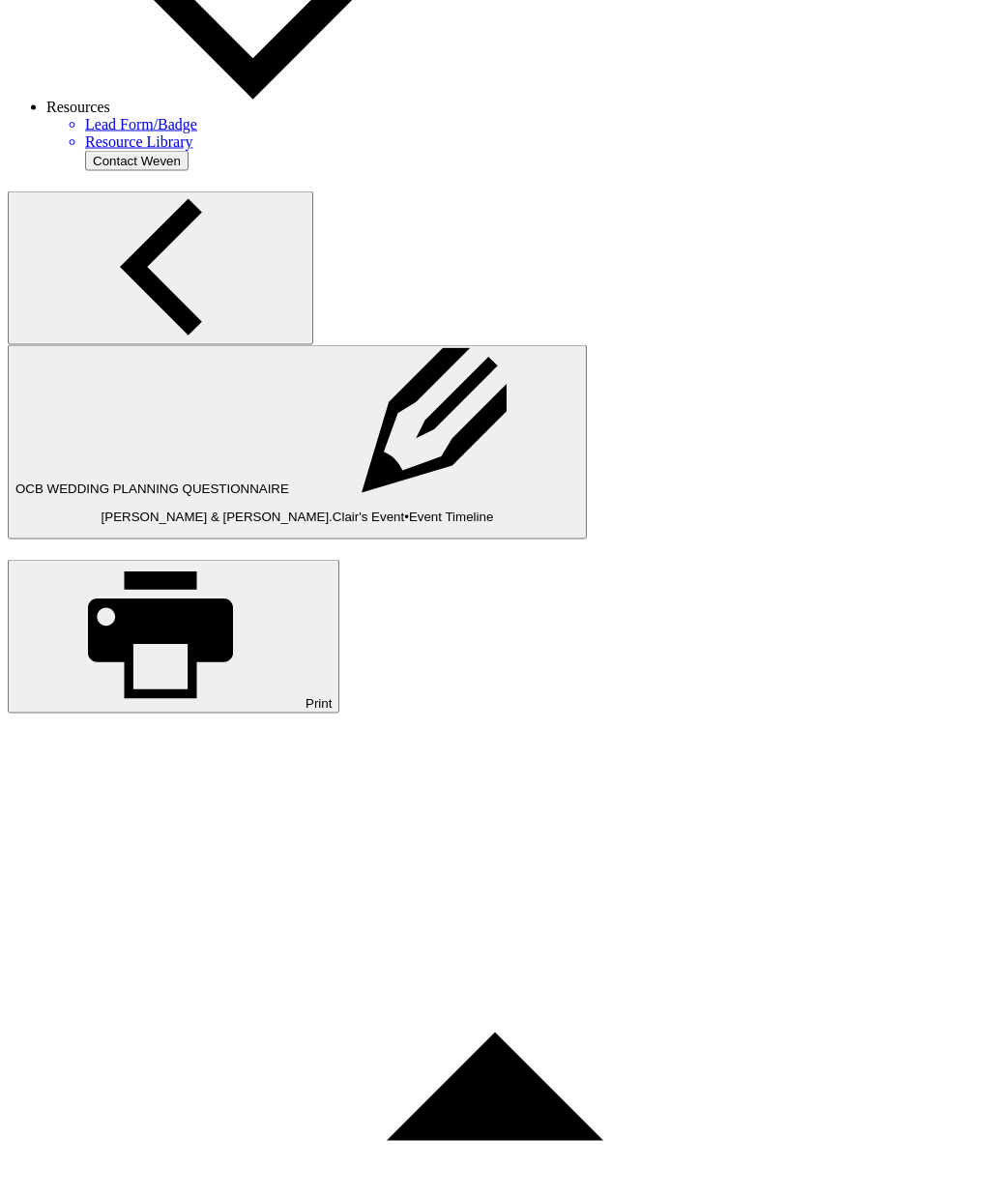
scroll to position [855, 0]
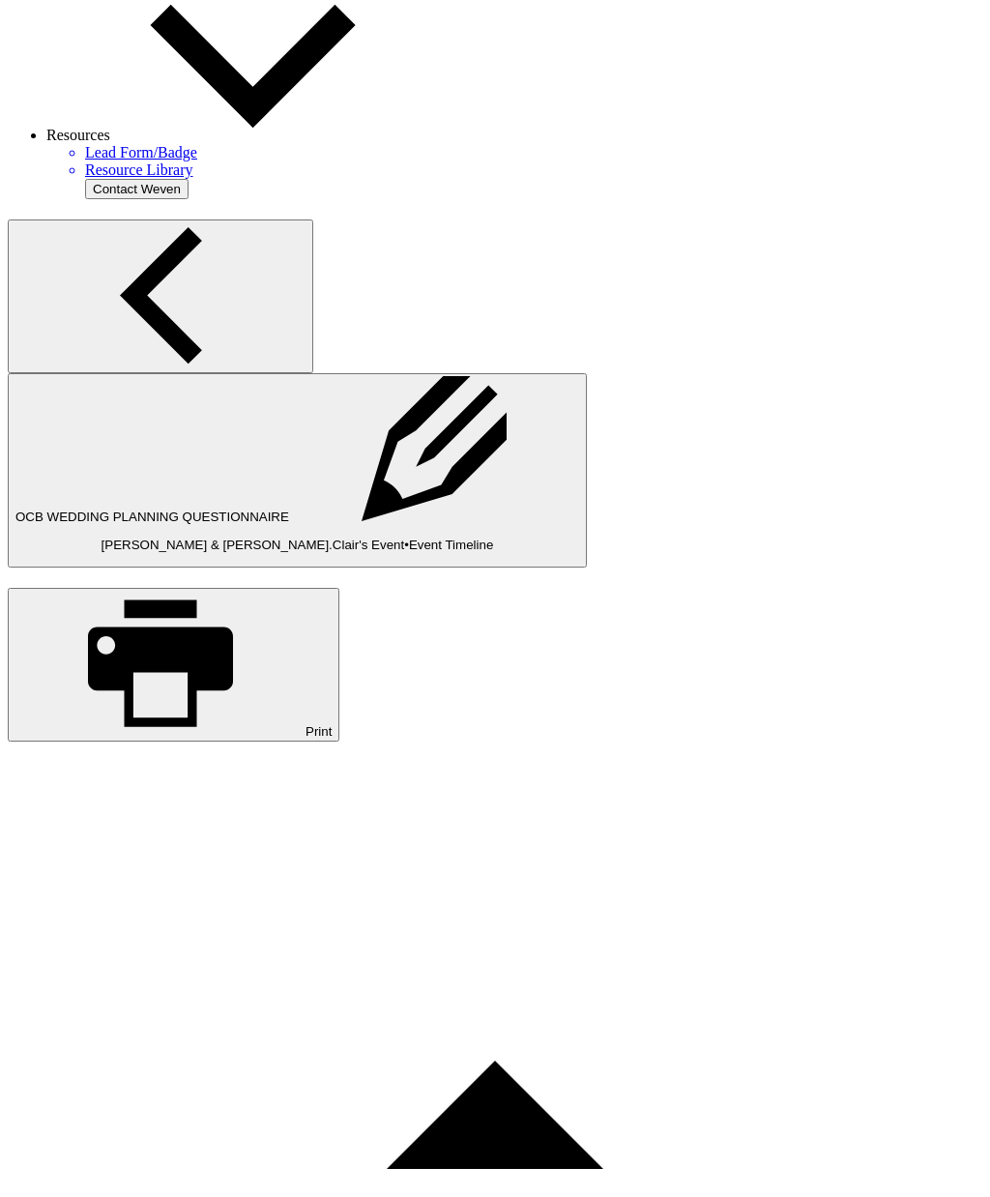
type textarea "9;00"
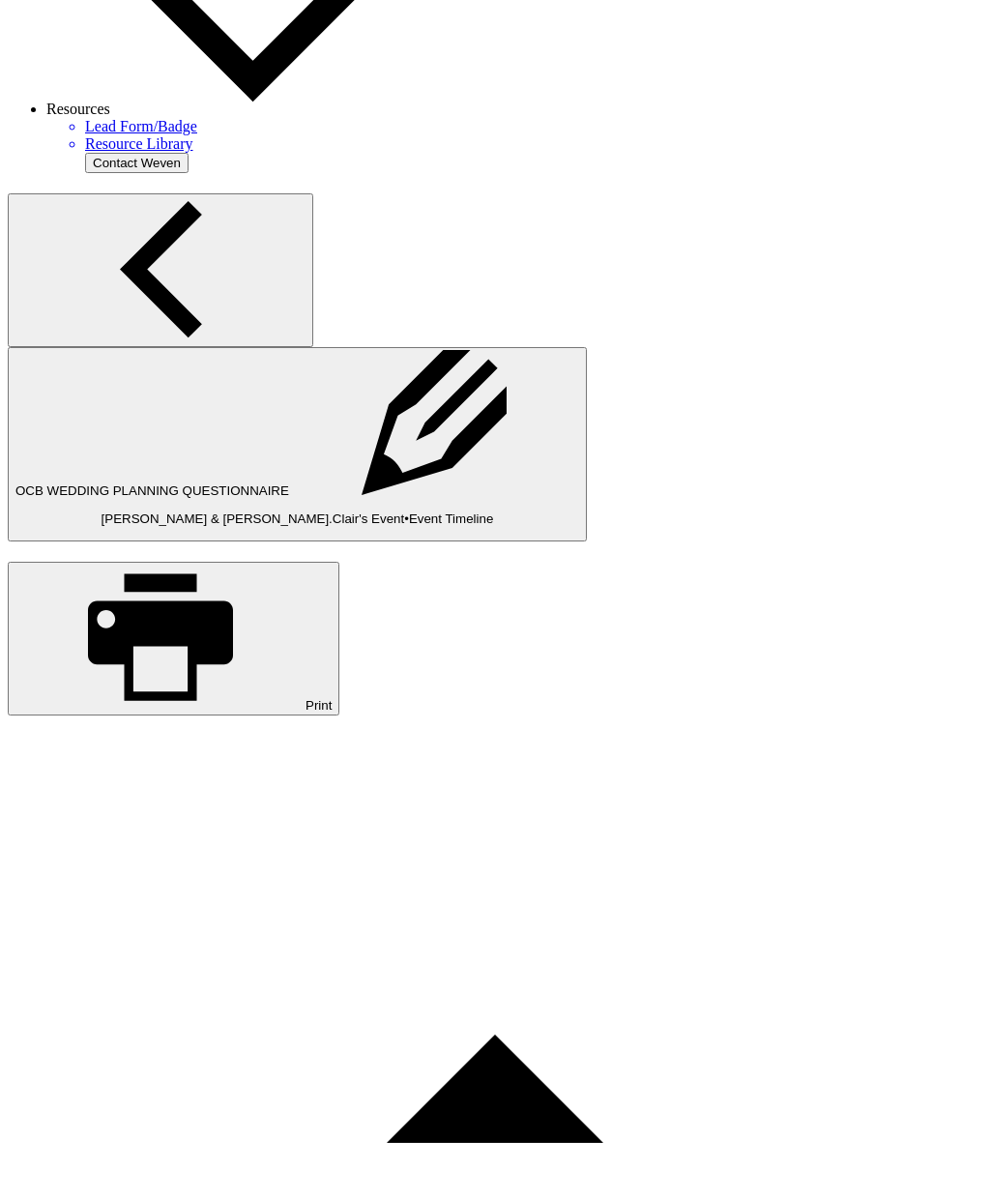
scroll to position [861, 0]
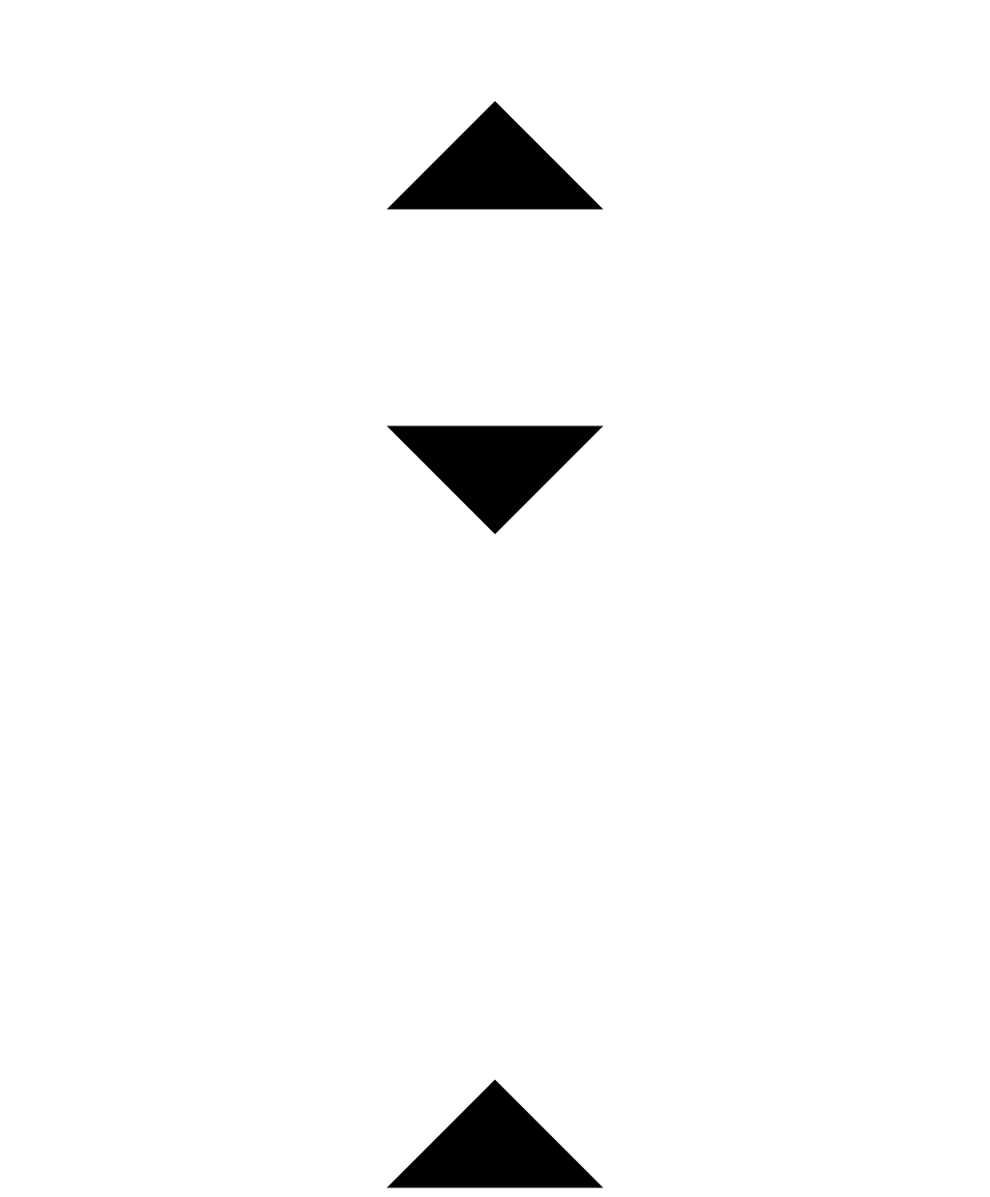
scroll to position [1817, 0]
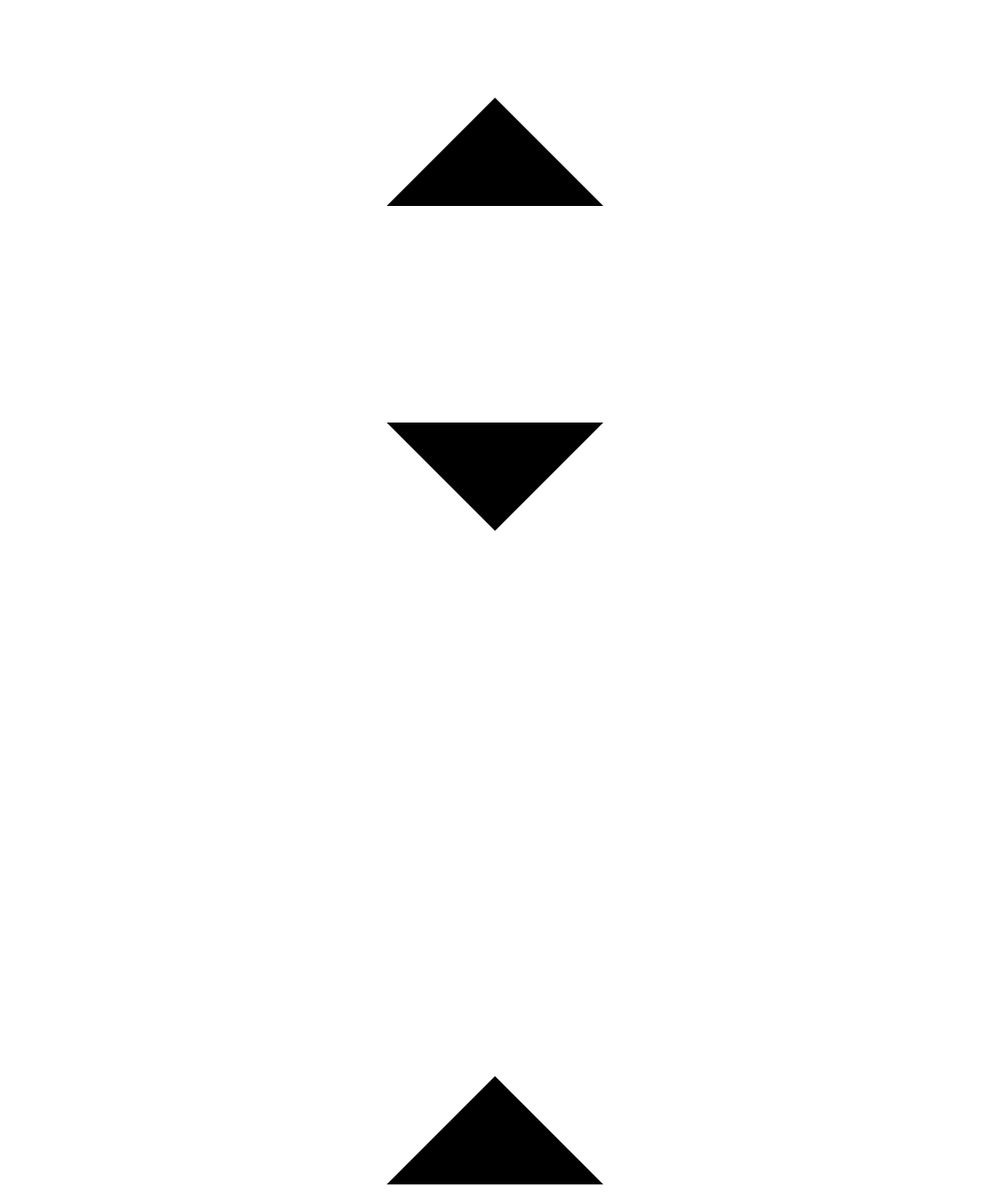
type textarea "-atio"
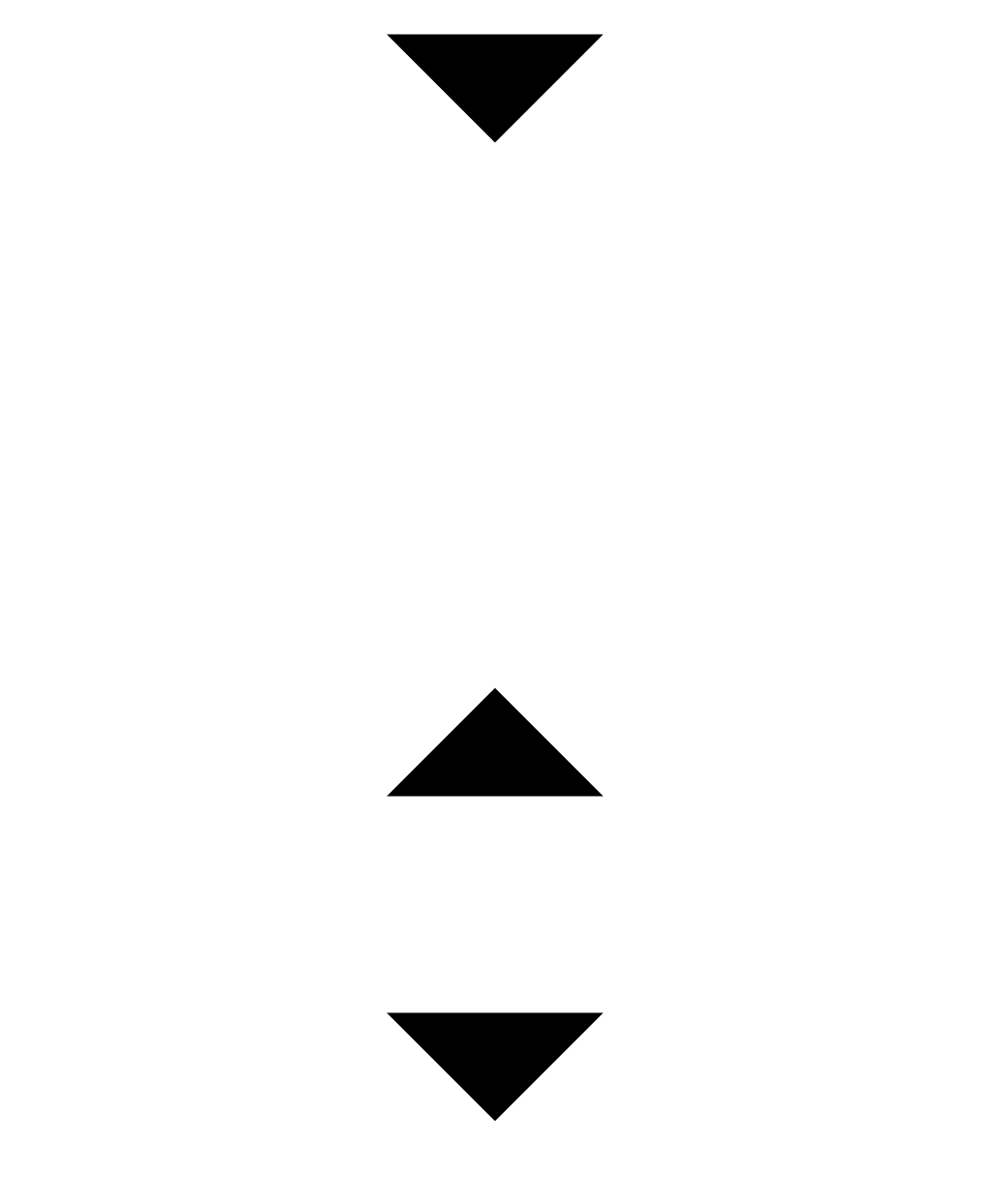
scroll to position [2219, 0]
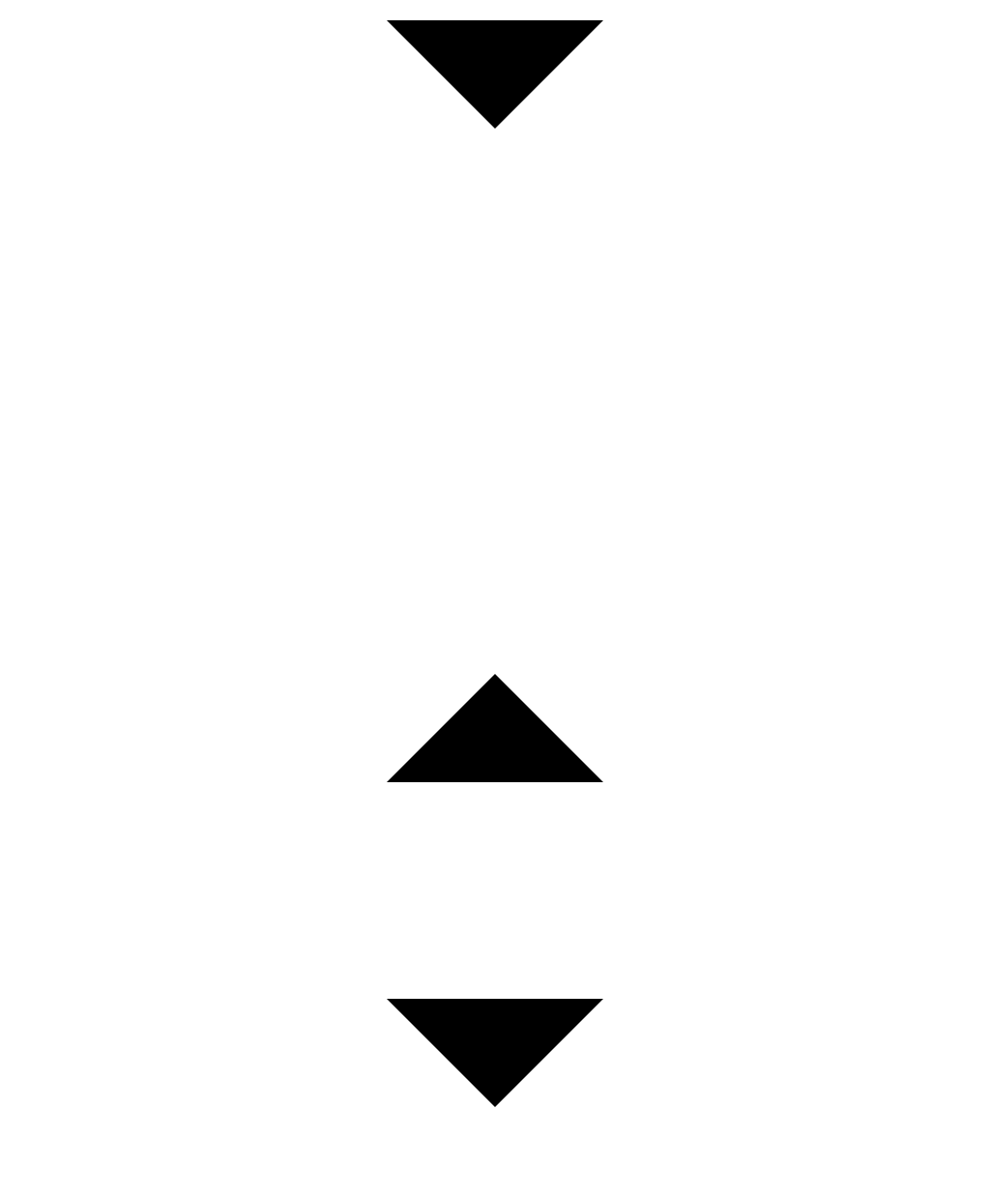
type textarea "Small cake"
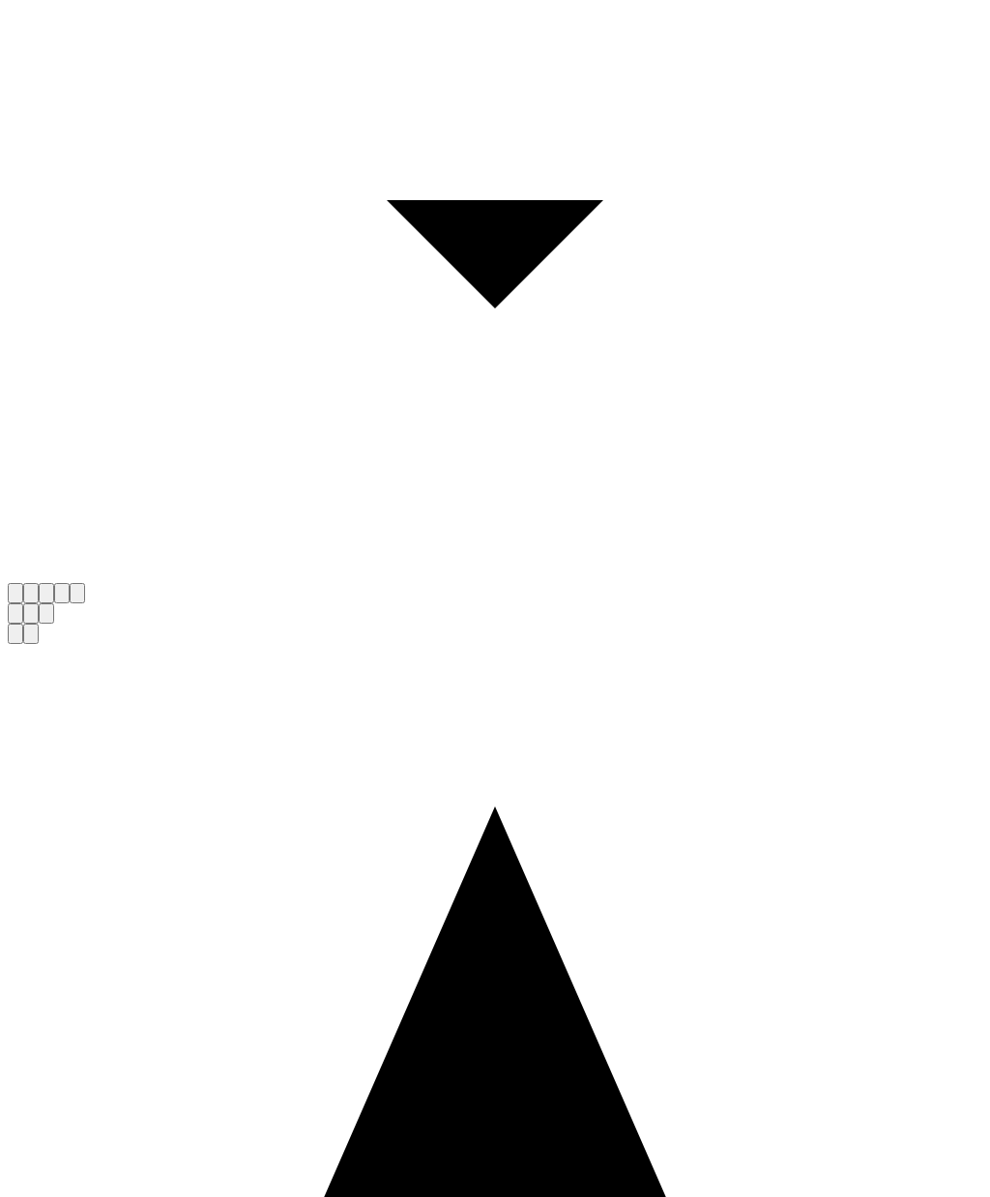
scroll to position [3019, 0]
type textarea "Brother in law"
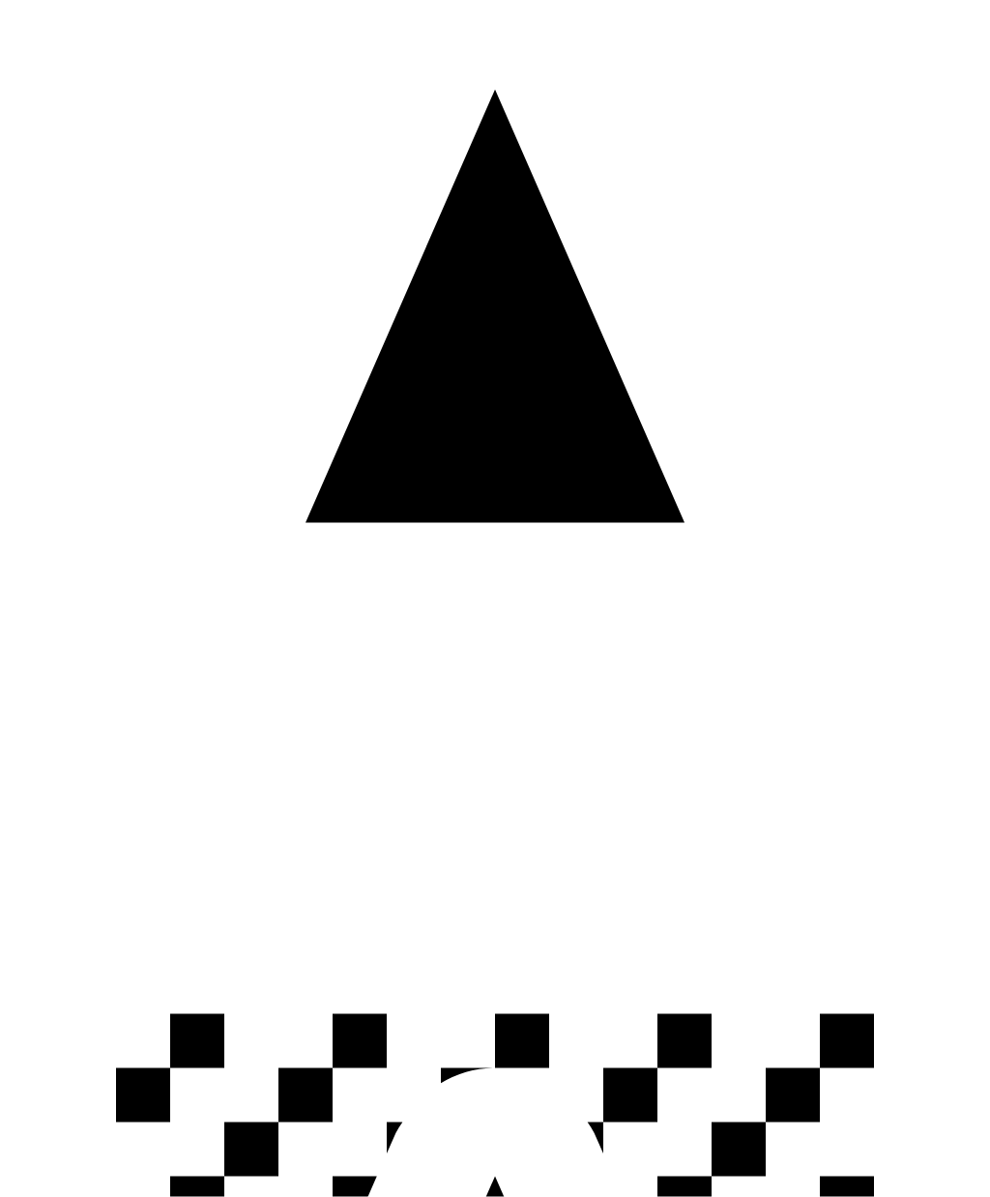
scroll to position [3735, 0]
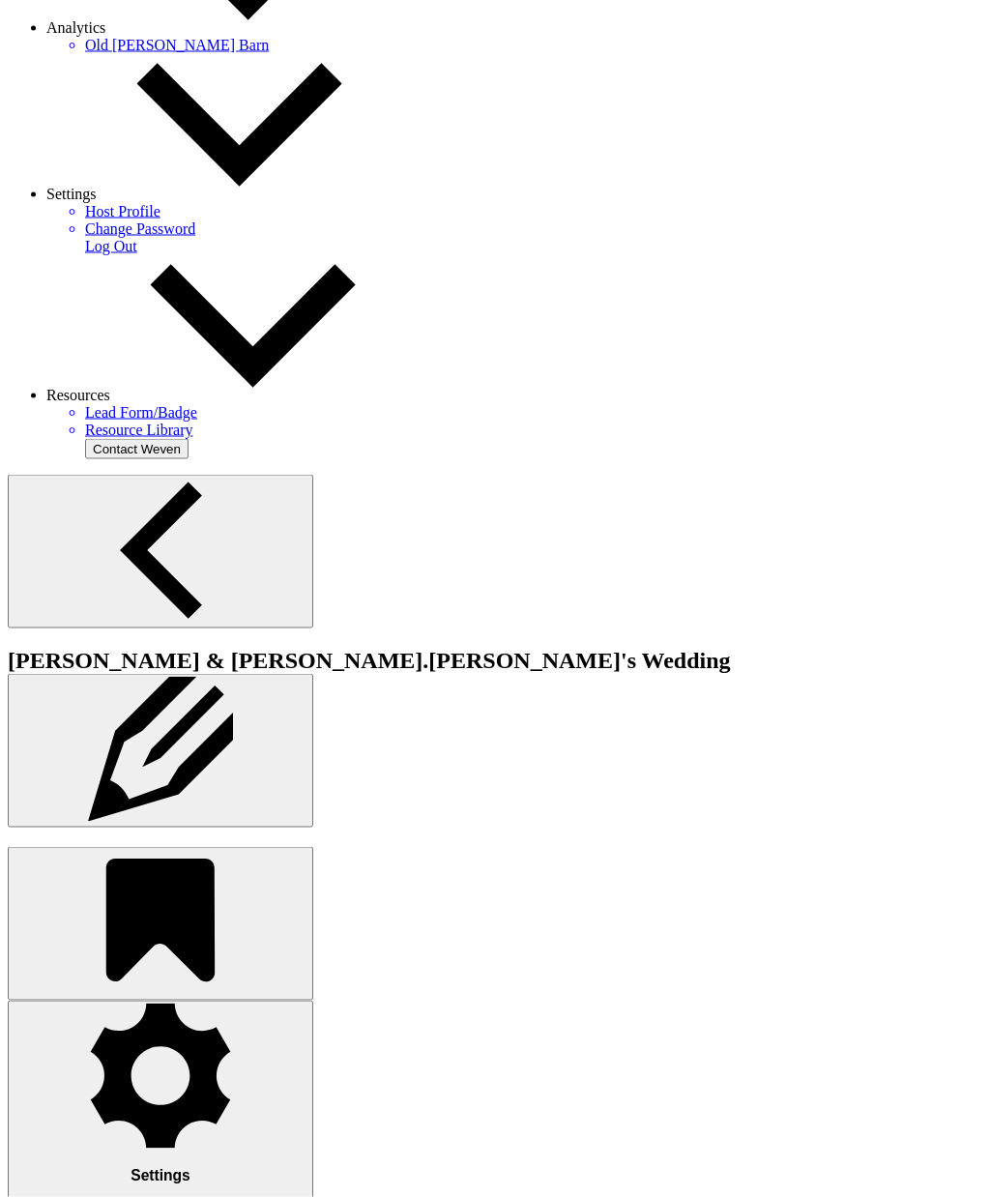
scroll to position [595, 0]
